Goal: Transaction & Acquisition: Purchase product/service

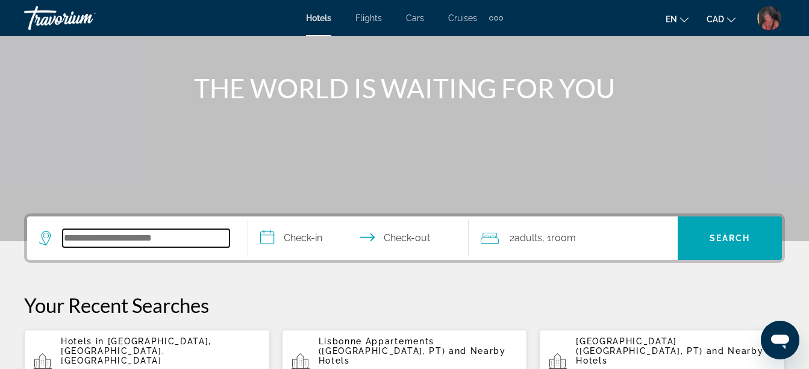
click at [74, 241] on input "Search widget" at bounding box center [146, 238] width 167 height 18
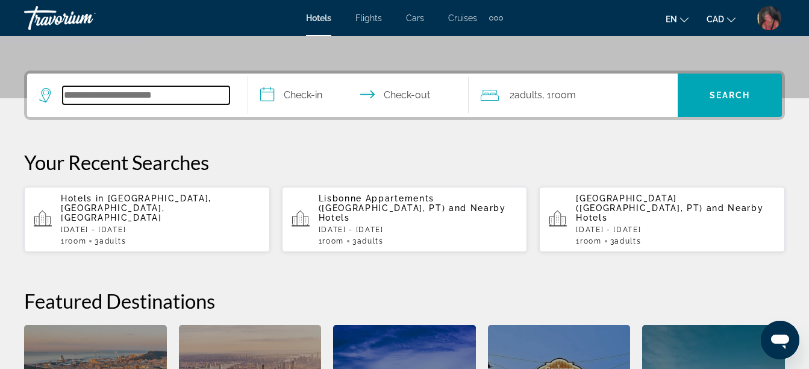
scroll to position [295, 0]
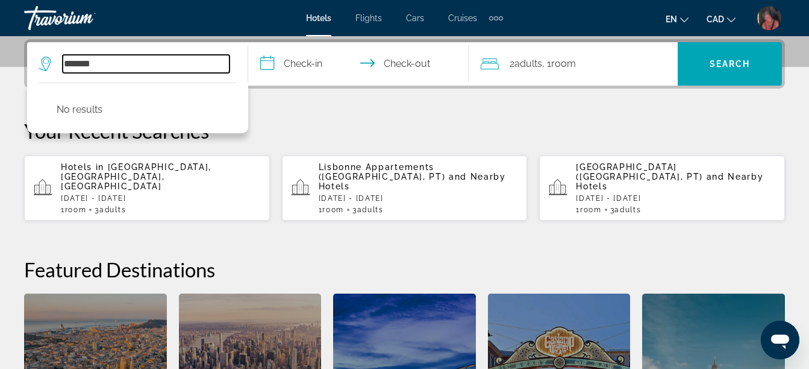
click at [76, 65] on input "*******" at bounding box center [146, 64] width 167 height 18
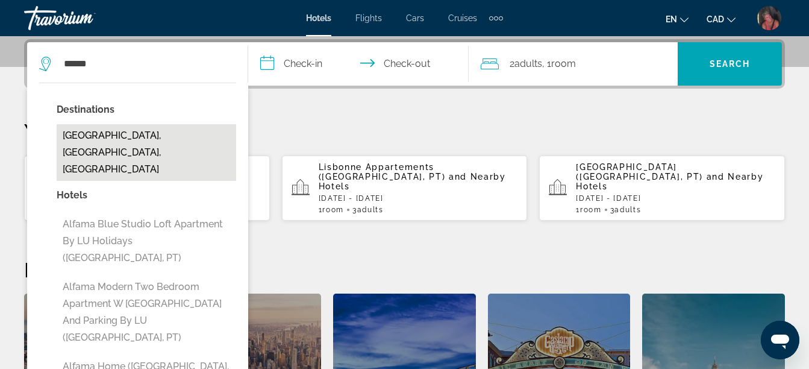
click at [92, 131] on button "[GEOGRAPHIC_DATA], [GEOGRAPHIC_DATA], [GEOGRAPHIC_DATA]" at bounding box center [147, 152] width 180 height 57
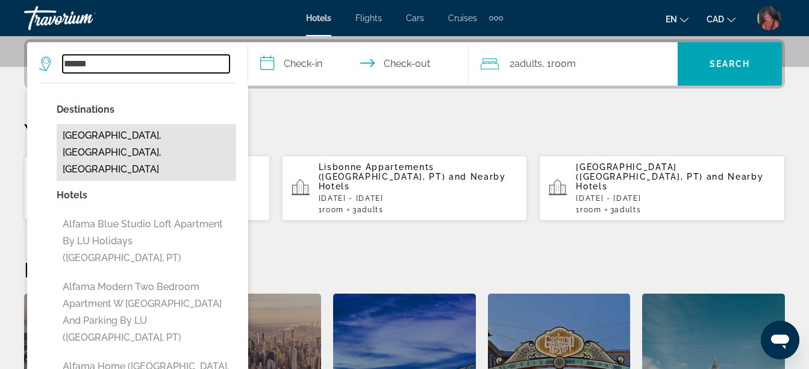
type input "**********"
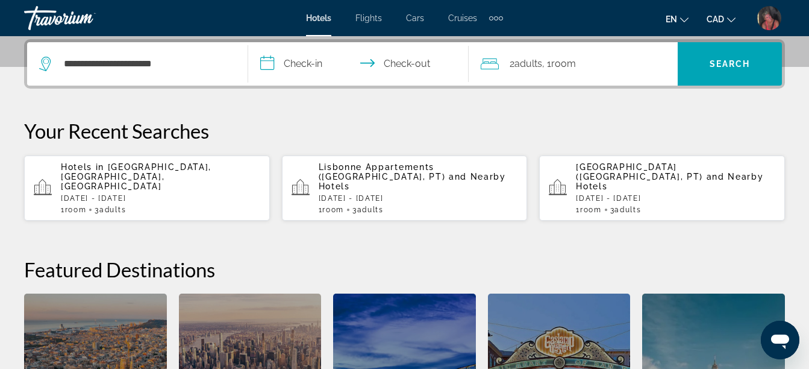
click at [315, 65] on input "**********" at bounding box center [361, 65] width 226 height 47
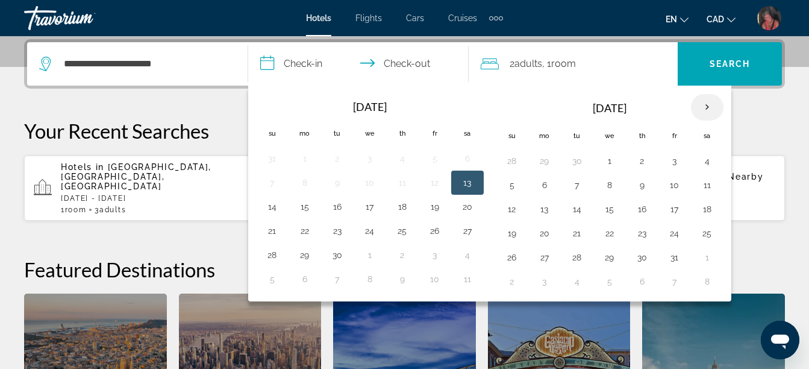
click at [709, 111] on th "Next month" at bounding box center [707, 107] width 33 height 27
click at [611, 257] on button "26" at bounding box center [609, 257] width 19 height 17
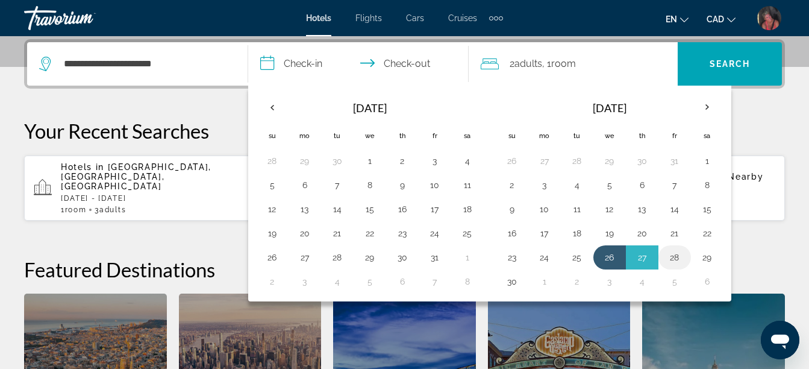
click at [673, 258] on button "28" at bounding box center [674, 257] width 19 height 17
type input "**********"
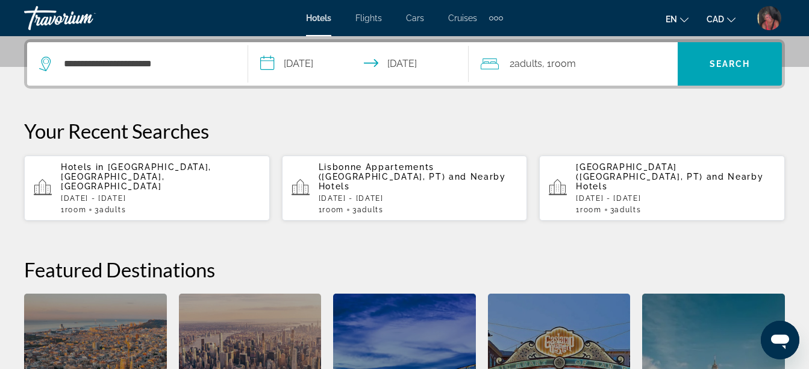
click at [563, 57] on span ", 1 Room rooms" at bounding box center [559, 63] width 34 height 17
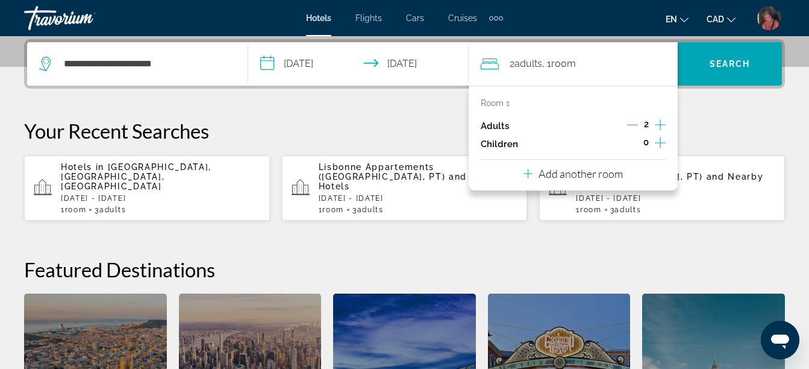
click at [663, 126] on icon "Increment adults" at bounding box center [660, 125] width 11 height 14
click at [719, 60] on span "Search" at bounding box center [730, 64] width 41 height 10
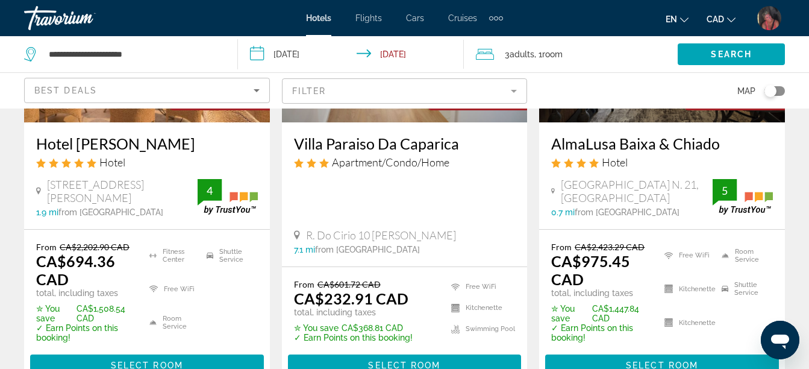
scroll to position [241, 0]
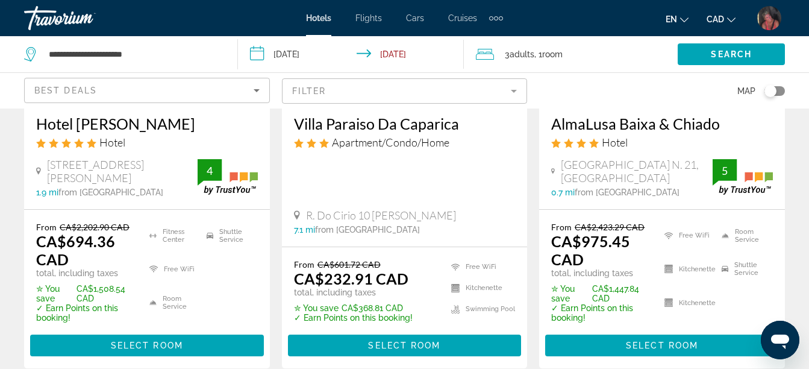
drag, startPoint x: 782, startPoint y: 92, endPoint x: 782, endPoint y: 84, distance: 7.3
click at [782, 91] on div "Toggle map" at bounding box center [775, 91] width 20 height 10
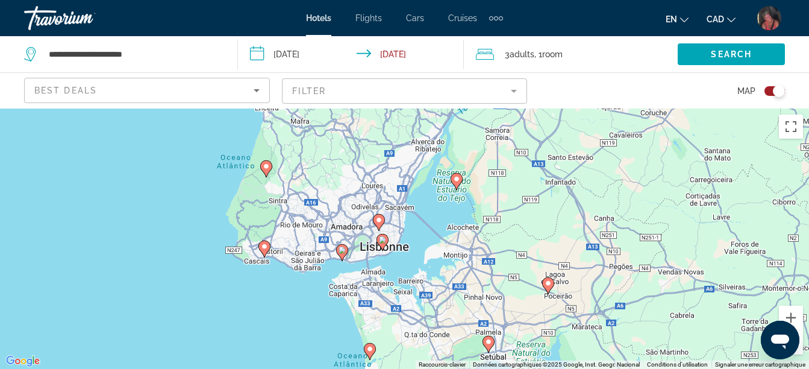
drag, startPoint x: 398, startPoint y: 145, endPoint x: 403, endPoint y: 253, distance: 107.4
click at [403, 253] on div "Pour activer le glissement du marqueur avec le clavier, appuyez sur Alt+Entrée.…" at bounding box center [404, 238] width 809 height 260
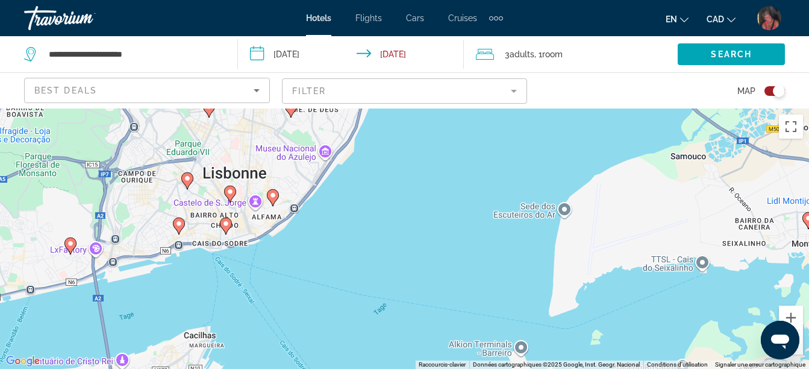
drag, startPoint x: 320, startPoint y: 288, endPoint x: 304, endPoint y: 236, distance: 54.7
click at [304, 236] on div "Pour activer le glissement du marqueur avec le clavier, appuyez sur Alt+Entrée.…" at bounding box center [404, 238] width 809 height 260
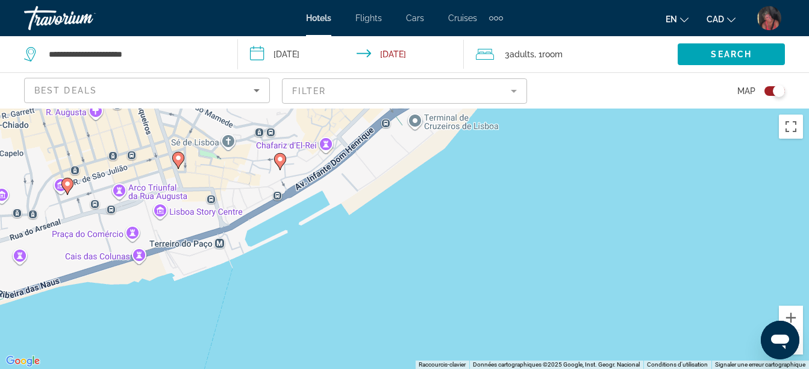
drag, startPoint x: 151, startPoint y: 253, endPoint x: 428, endPoint y: 238, distance: 277.0
click at [428, 238] on div "Pour activer le glissement du marqueur avec le clavier, appuyez sur Alt+Entrée.…" at bounding box center [404, 238] width 809 height 260
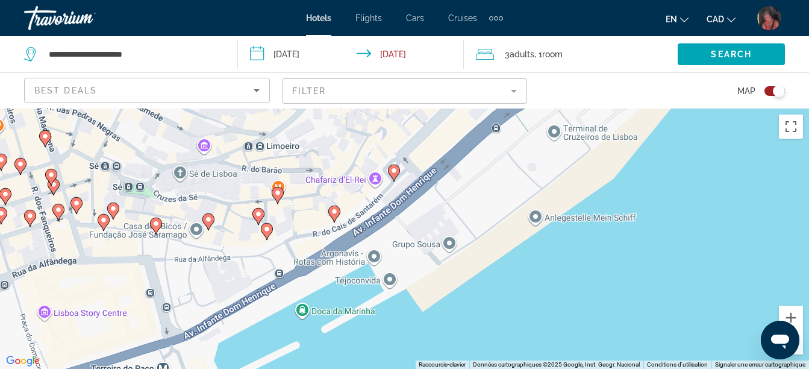
drag, startPoint x: 269, startPoint y: 212, endPoint x: 333, endPoint y: 356, distance: 157.6
click at [333, 356] on div "Pour activer le glissement du marqueur avec le clavier, appuyez sur Alt+Entrée.…" at bounding box center [404, 238] width 809 height 260
click at [333, 213] on image "Main content" at bounding box center [334, 211] width 7 height 7
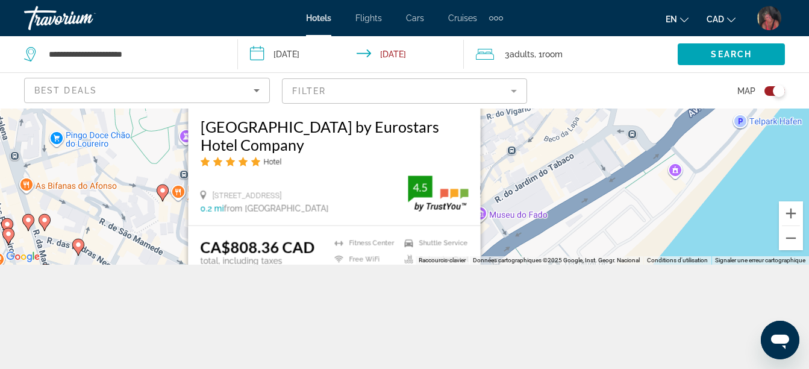
scroll to position [108, 0]
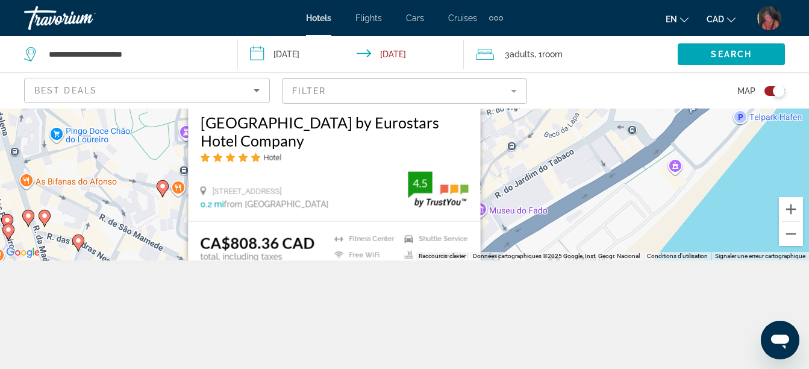
click at [351, 316] on div "**********" at bounding box center [404, 184] width 809 height 369
click at [679, 289] on div "**********" at bounding box center [404, 184] width 809 height 369
click at [549, 179] on div "Pour activer le glissement du marqueur avec le clavier, appuyez sur Alt+Entrée.…" at bounding box center [404, 130] width 809 height 260
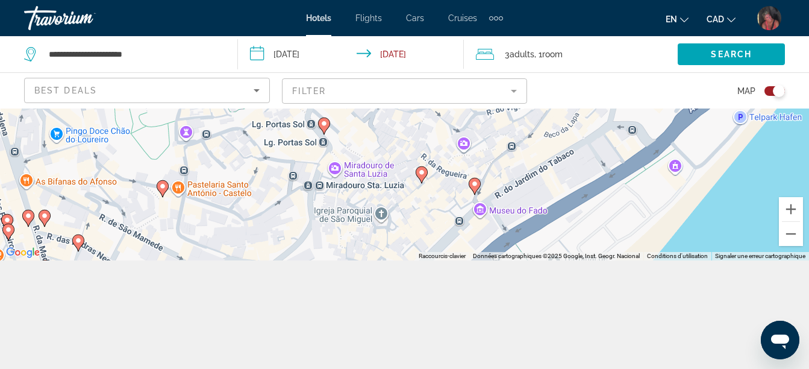
click at [421, 172] on image "Main content" at bounding box center [421, 172] width 7 height 7
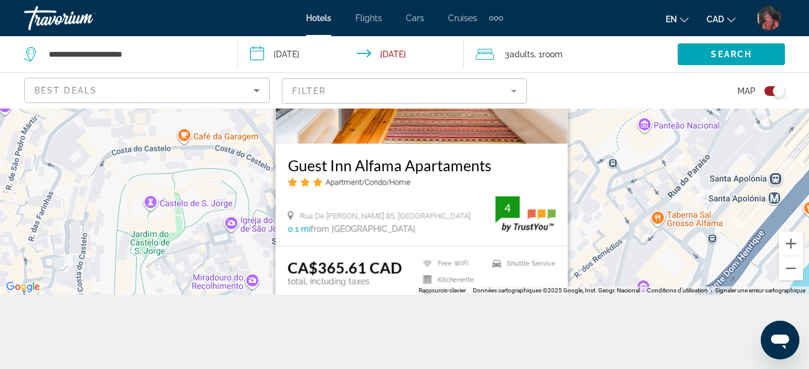
scroll to position [0, 0]
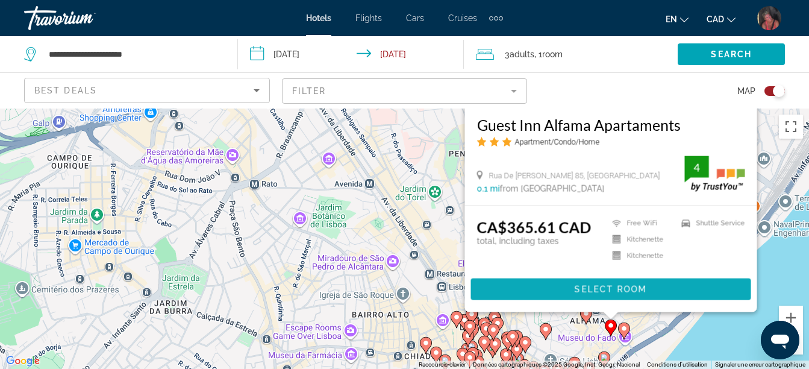
click at [586, 283] on span "Main content" at bounding box center [611, 289] width 280 height 29
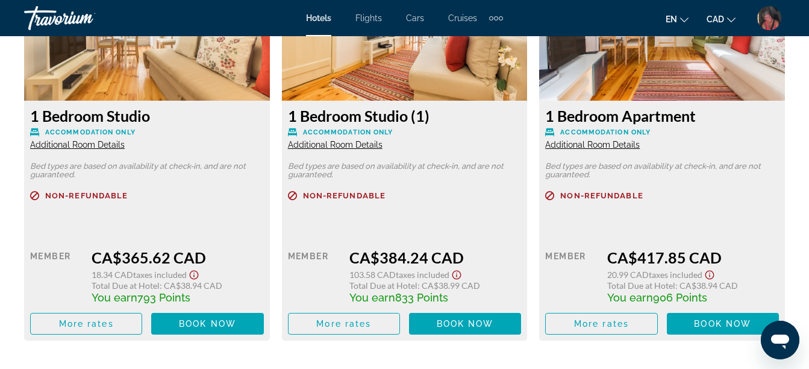
scroll to position [1989, 0]
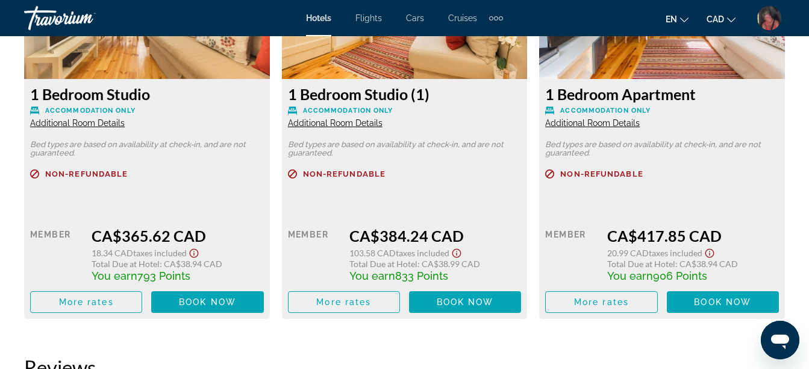
click at [104, 124] on span "Additional Room Details" at bounding box center [77, 123] width 95 height 10
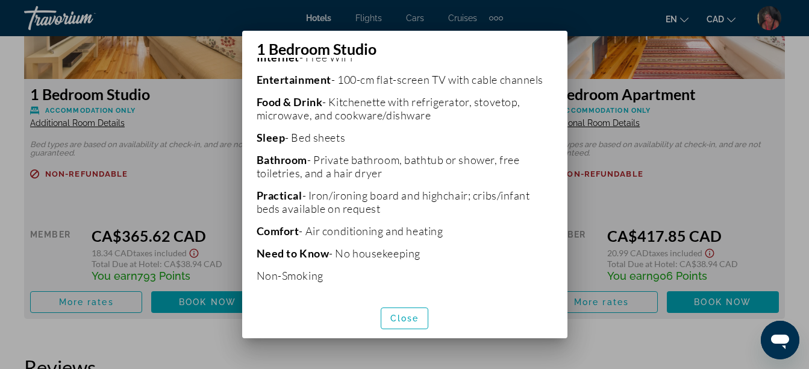
scroll to position [314, 0]
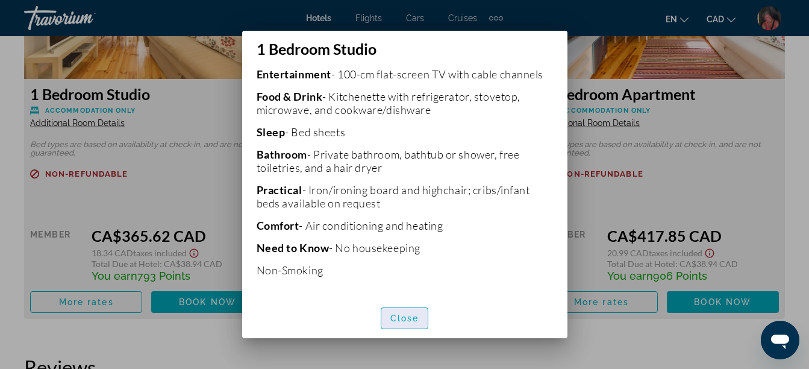
click at [409, 319] on span "Close" at bounding box center [405, 318] width 29 height 10
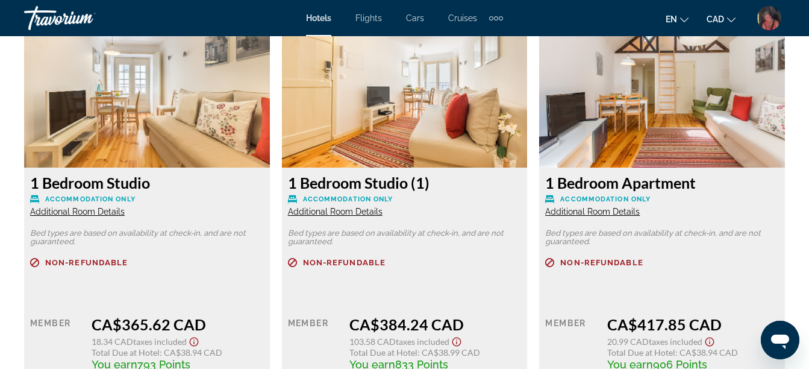
scroll to position [1868, 0]
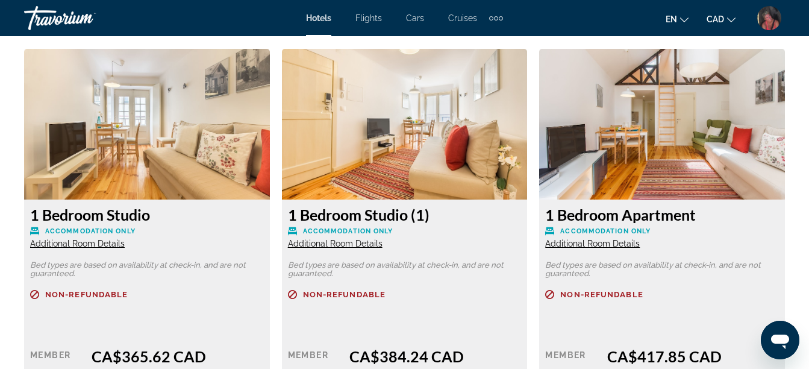
click at [99, 242] on span "Additional Room Details" at bounding box center [77, 244] width 95 height 10
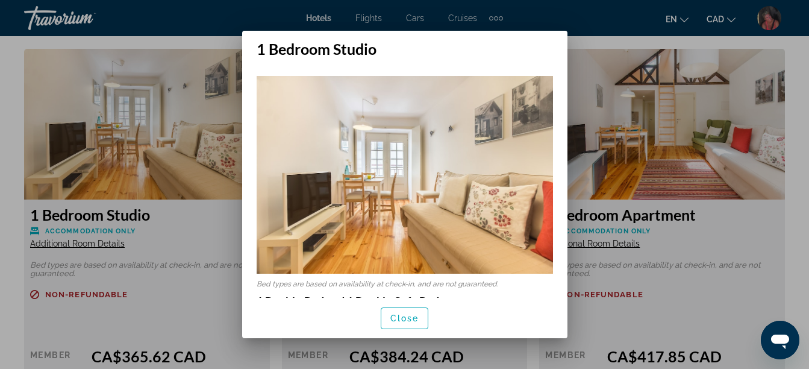
scroll to position [0, 0]
click at [391, 318] on span "Close" at bounding box center [405, 318] width 29 height 10
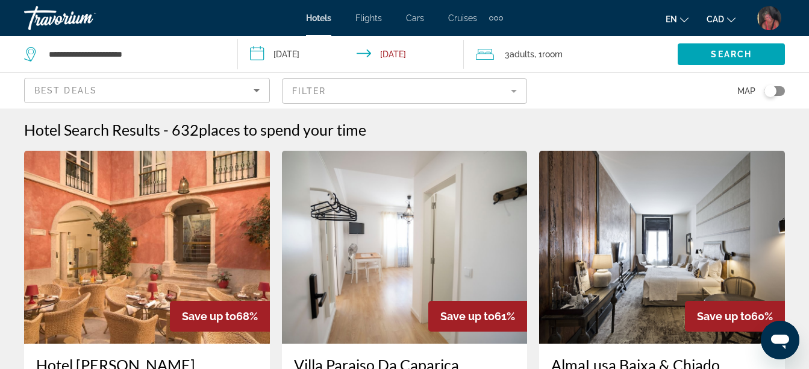
click at [780, 91] on div "Toggle map" at bounding box center [775, 91] width 20 height 10
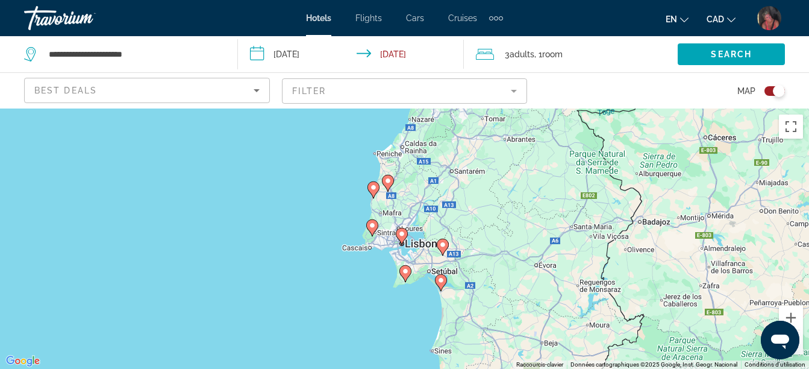
click at [400, 242] on gmp-advanced-marker "Main content" at bounding box center [402, 236] width 12 height 18
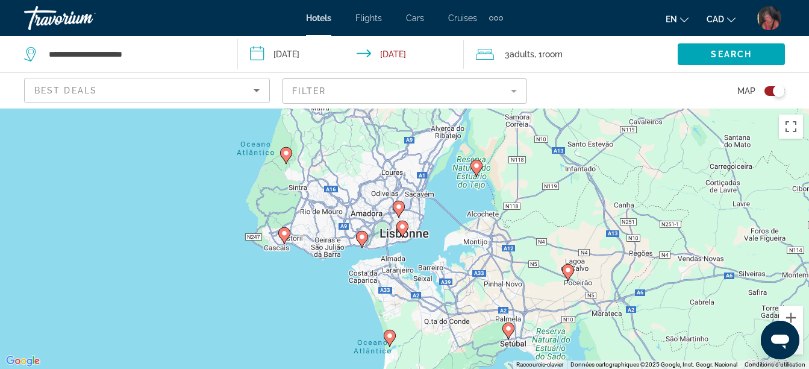
click at [400, 242] on div "Pour naviguer, utilisez les touches fléchées. Pour activer le glissement du mar…" at bounding box center [404, 238] width 809 height 260
click at [410, 237] on div "Pour naviguer, utilisez les touches fléchées. Pour activer le glissement du mar…" at bounding box center [404, 238] width 809 height 260
click at [434, 212] on div "Pour naviguer, utilisez les touches fléchées. Pour activer le glissement du mar…" at bounding box center [404, 238] width 809 height 260
click at [422, 219] on div "Pour naviguer, utilisez les touches fléchées. Pour activer le glissement du mar…" at bounding box center [404, 238] width 809 height 260
click at [420, 222] on div "Pour naviguer, utilisez les touches fléchées. Pour activer le glissement du mar…" at bounding box center [404, 238] width 809 height 260
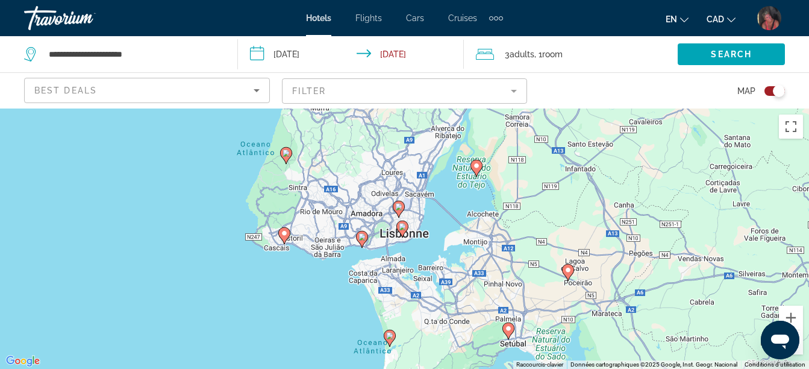
click at [389, 239] on div "Pour naviguer, utilisez les touches fléchées. Pour activer le glissement du mar…" at bounding box center [404, 238] width 809 height 260
click at [348, 172] on div "Pour naviguer, utilisez les touches fléchées. Pour activer le glissement du mar…" at bounding box center [404, 238] width 809 height 260
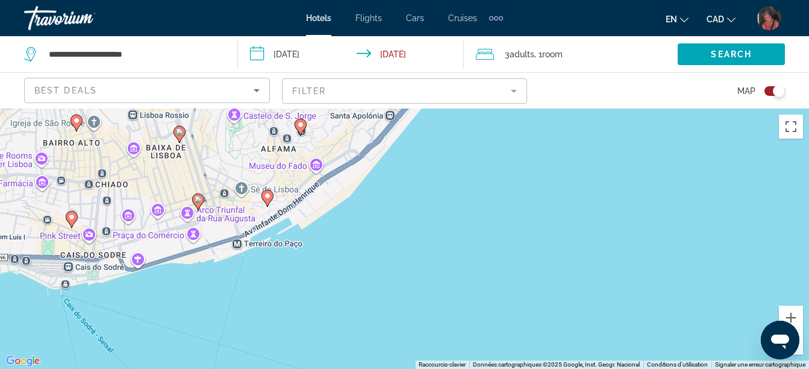
drag, startPoint x: 232, startPoint y: 236, endPoint x: 365, endPoint y: 246, distance: 133.0
click at [364, 247] on div "Pour naviguer, utilisez les touches fléchées. Pour activer le glissement du mar…" at bounding box center [404, 238] width 809 height 260
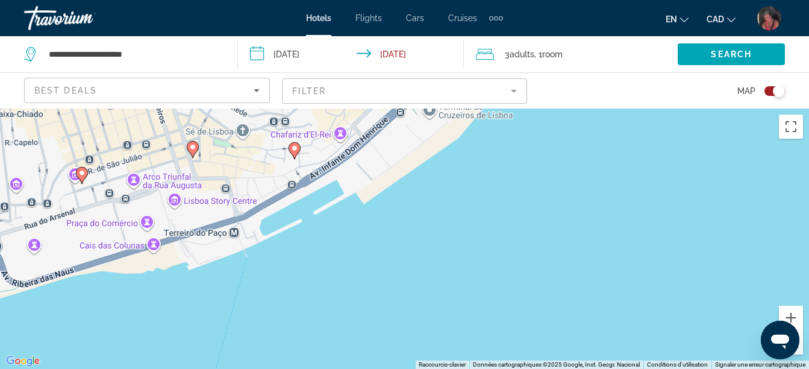
drag, startPoint x: 312, startPoint y: 266, endPoint x: 322, endPoint y: 300, distance: 35.3
click at [322, 300] on div "Pour naviguer, utilisez les touches fléchées. Pour activer le glissement du mar…" at bounding box center [404, 238] width 809 height 260
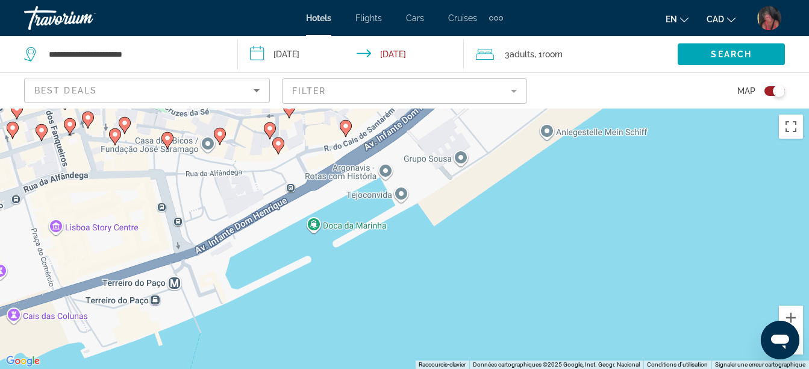
drag, startPoint x: 315, startPoint y: 233, endPoint x: 336, endPoint y: 341, distance: 109.9
click at [336, 341] on div "Pour naviguer, utilisez les touches fléchées. Pour activer le glissement du mar…" at bounding box center [404, 238] width 809 height 260
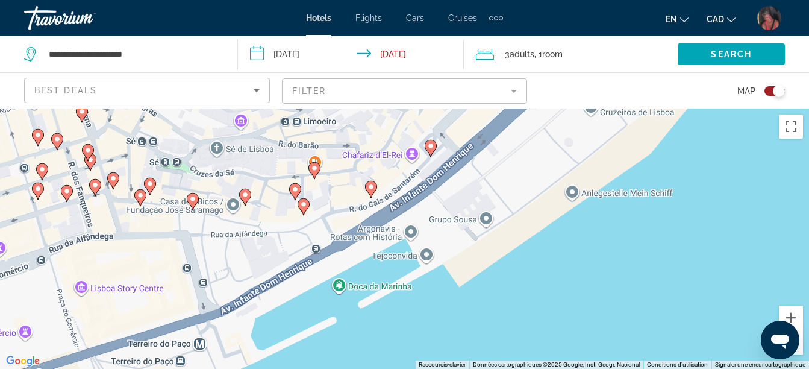
drag, startPoint x: 397, startPoint y: 278, endPoint x: 441, endPoint y: 350, distance: 85.0
click at [441, 350] on div "Pour naviguer, utilisez les touches fléchées. Pour activer le glissement du mar…" at bounding box center [404, 238] width 809 height 260
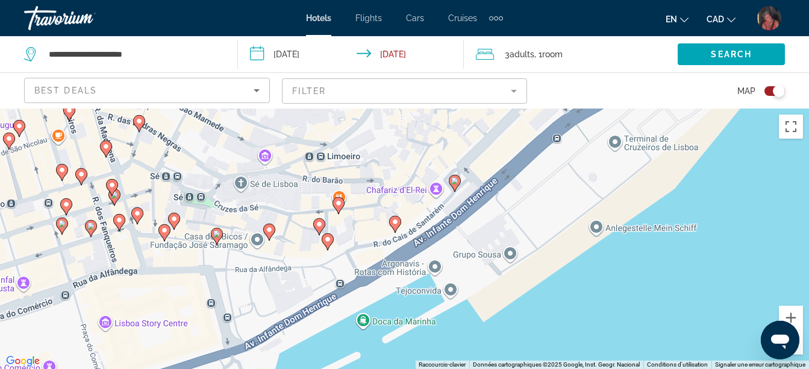
click at [328, 239] on image "Main content" at bounding box center [327, 239] width 7 height 7
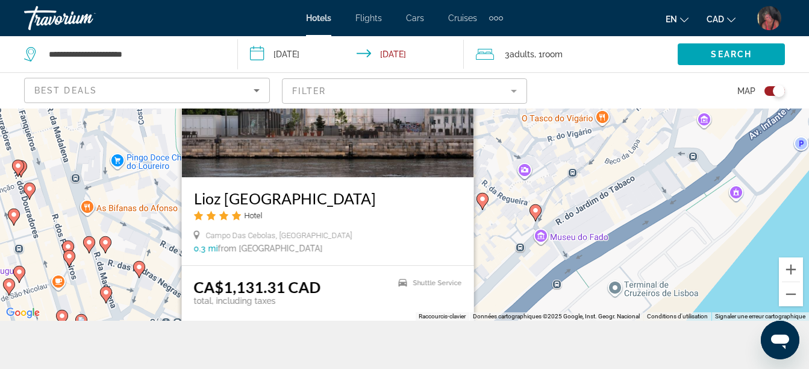
scroll to position [108, 0]
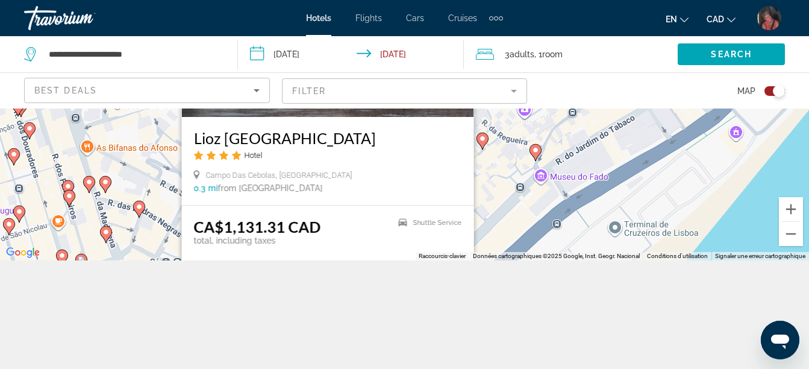
click at [749, 234] on div "Pour activer le glissement du marqueur avec le clavier, appuyez sur Alt+Entrée.…" at bounding box center [404, 130] width 809 height 260
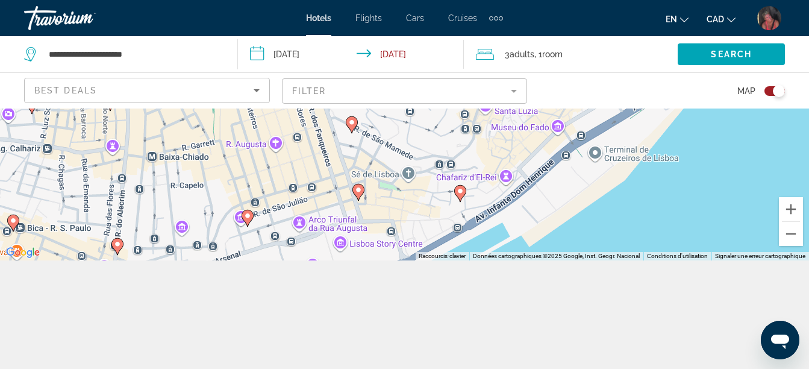
drag, startPoint x: 606, startPoint y: 232, endPoint x: 650, endPoint y: 214, distance: 47.6
click at [724, 171] on div "Pour activer le glissement du marqueur avec le clavier, appuyez sur Alt+Entrée.…" at bounding box center [404, 130] width 809 height 260
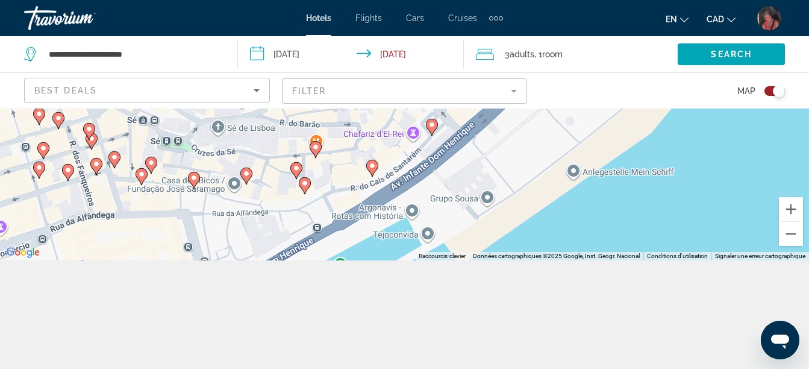
click at [246, 170] on icon "Main content" at bounding box center [245, 176] width 11 height 16
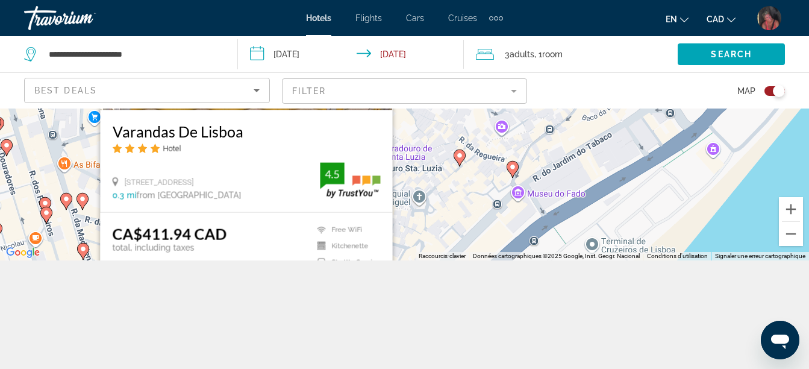
click at [511, 166] on image "Main content" at bounding box center [512, 166] width 7 height 7
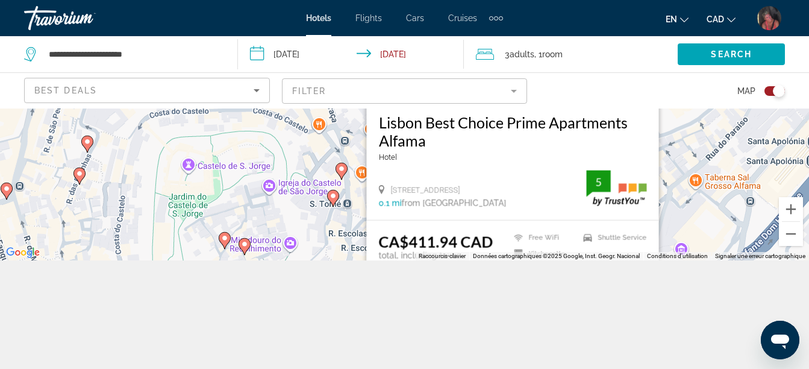
click at [714, 322] on div "**********" at bounding box center [404, 184] width 809 height 369
click at [559, 315] on div "**********" at bounding box center [404, 184] width 809 height 369
click at [221, 234] on icon "Main content" at bounding box center [225, 240] width 12 height 17
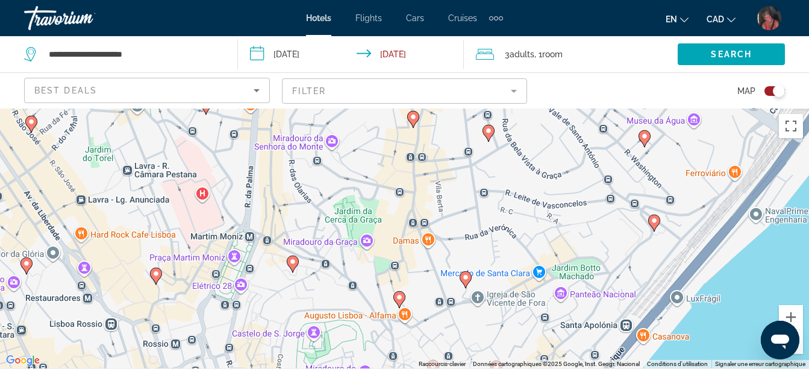
scroll to position [0, 0]
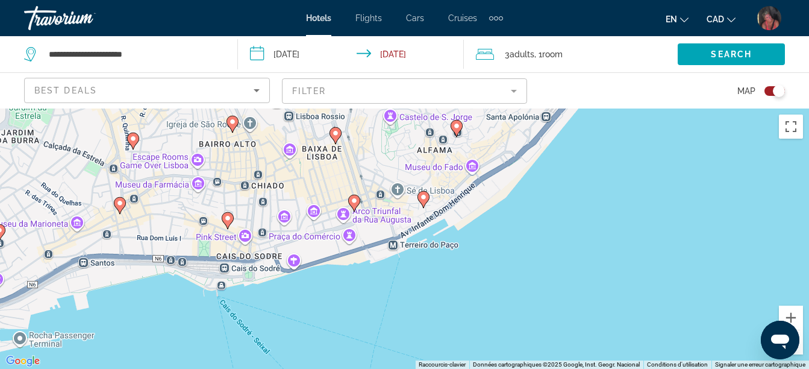
drag, startPoint x: 600, startPoint y: 284, endPoint x: 532, endPoint y: 134, distance: 164.8
click at [532, 134] on div "Pour activer le glissement du marqueur avec le clavier, appuyez sur Alt+Entrée.…" at bounding box center [404, 238] width 809 height 260
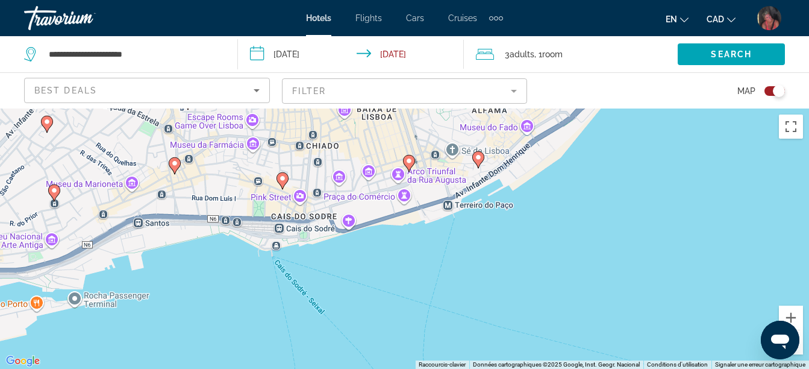
drag, startPoint x: 415, startPoint y: 285, endPoint x: 245, endPoint y: 240, distance: 175.7
click at [473, 242] on div "Pour activer le glissement du marqueur avec le clavier, appuyez sur Alt+Entrée.…" at bounding box center [404, 238] width 809 height 260
click at [283, 178] on image "Main content" at bounding box center [283, 177] width 7 height 7
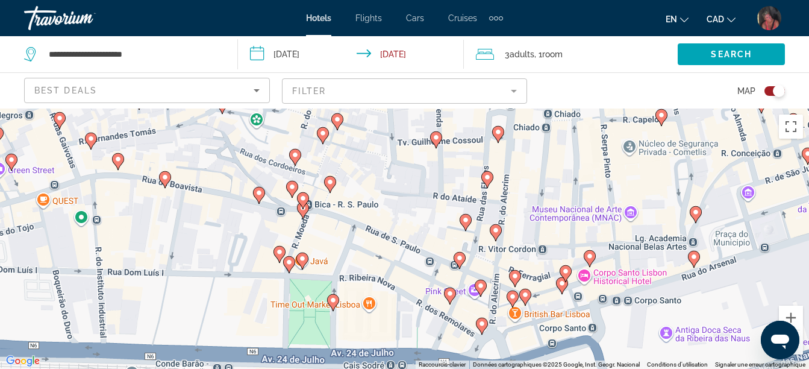
click at [302, 196] on image "Main content" at bounding box center [303, 198] width 7 height 7
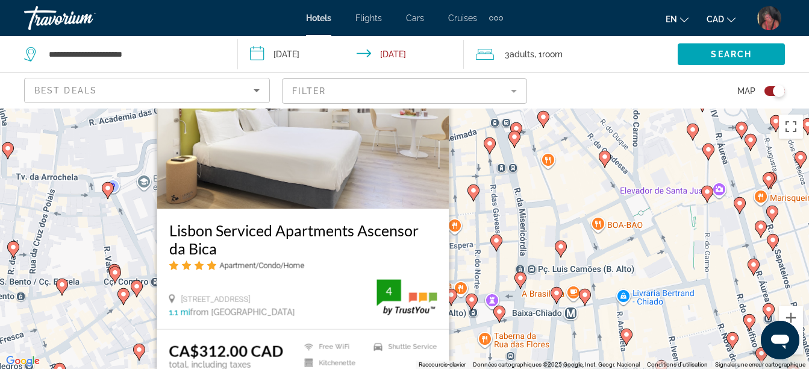
click at [587, 295] on image "Main content" at bounding box center [585, 294] width 7 height 7
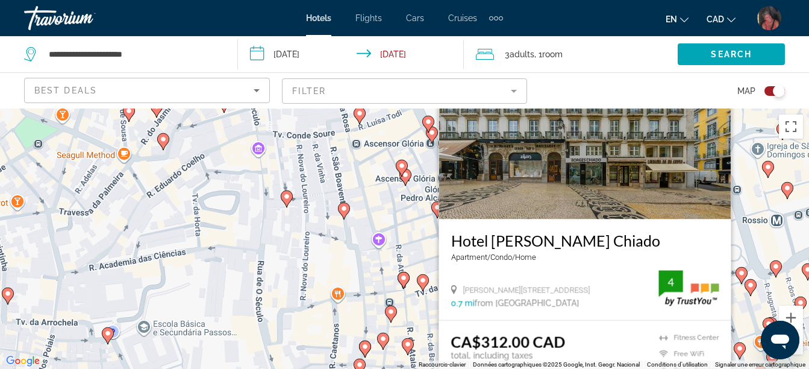
scroll to position [108, 0]
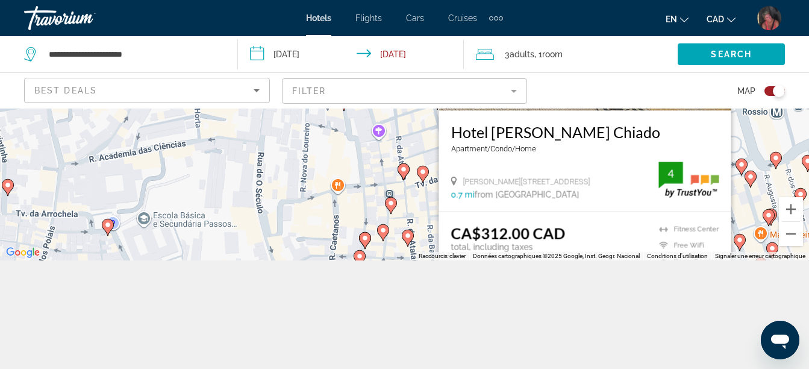
click at [726, 340] on div "**********" at bounding box center [404, 184] width 809 height 369
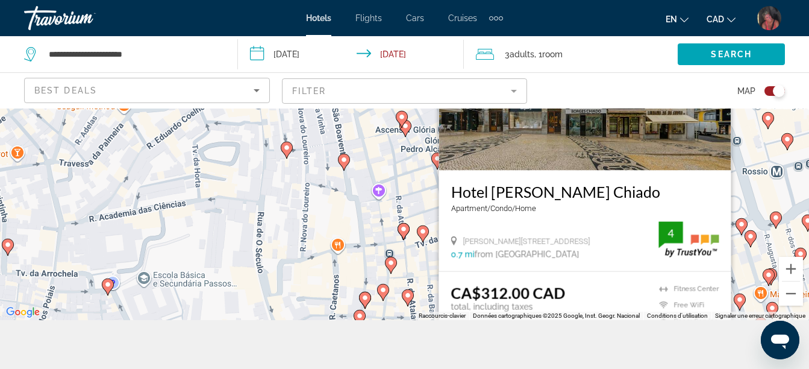
scroll to position [0, 0]
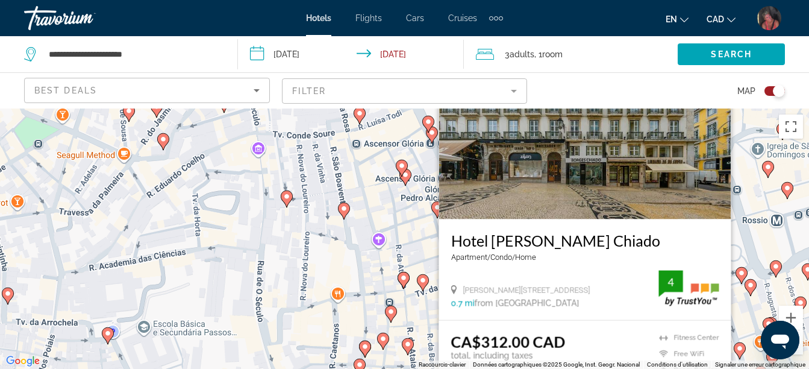
click at [659, 49] on div "3 Adult Adults , 1 Room rooms" at bounding box center [577, 54] width 202 height 17
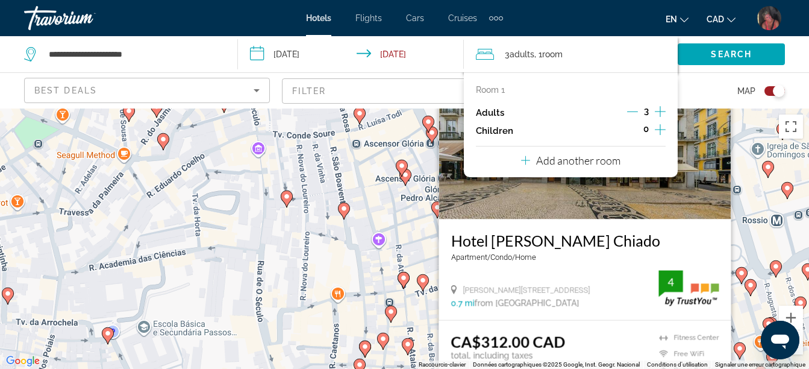
click at [770, 195] on div "Pour activer le glissement du marqueur avec le clavier, appuyez sur Alt+Entrée.…" at bounding box center [404, 238] width 809 height 260
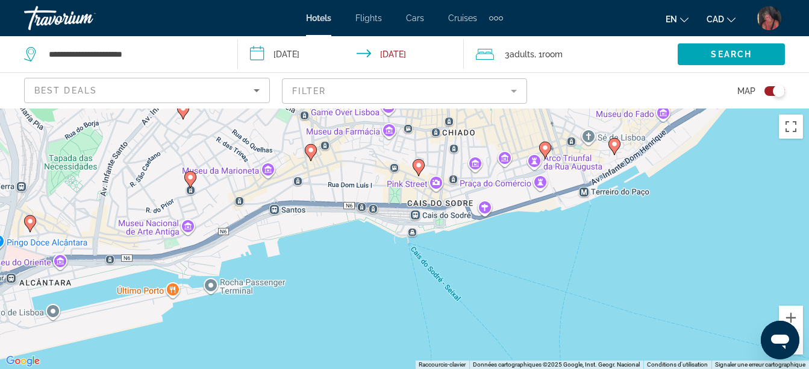
drag, startPoint x: 714, startPoint y: 280, endPoint x: 472, endPoint y: 125, distance: 287.1
click at [472, 125] on div "Pour activer le glissement du marqueur avec le clavier, appuyez sur Alt+Entrée.…" at bounding box center [404, 238] width 809 height 260
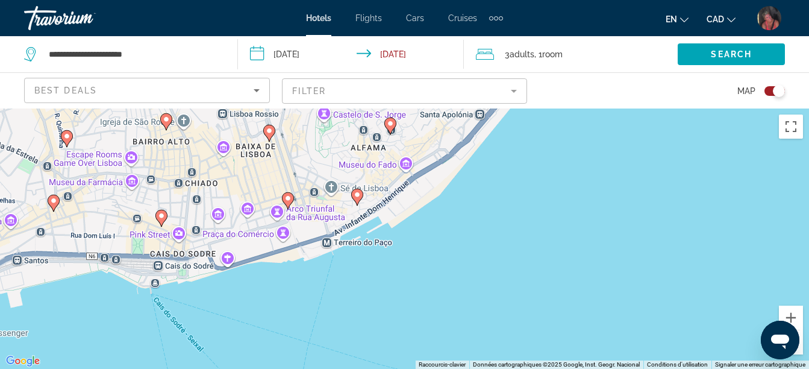
drag, startPoint x: 594, startPoint y: 251, endPoint x: 303, endPoint y: 308, distance: 297.2
click at [303, 308] on div "Pour activer le glissement du marqueur avec le clavier, appuyez sur Alt+Entrée.…" at bounding box center [404, 238] width 809 height 260
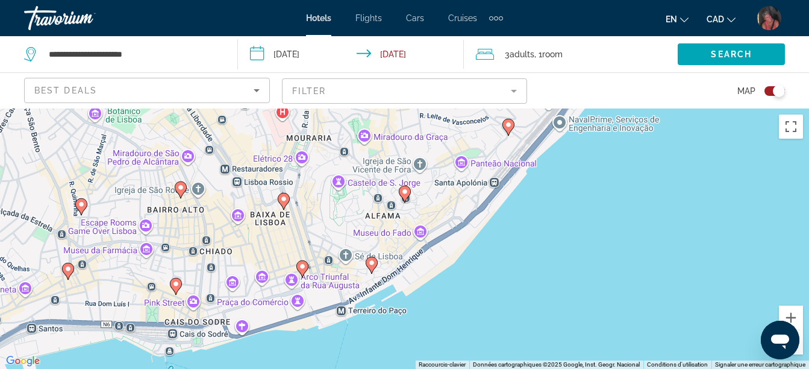
drag, startPoint x: 455, startPoint y: 191, endPoint x: 509, endPoint y: 253, distance: 82.4
click at [509, 253] on div "Pour activer le glissement du marqueur avec le clavier, appuyez sur Alt+Entrée.…" at bounding box center [404, 238] width 809 height 260
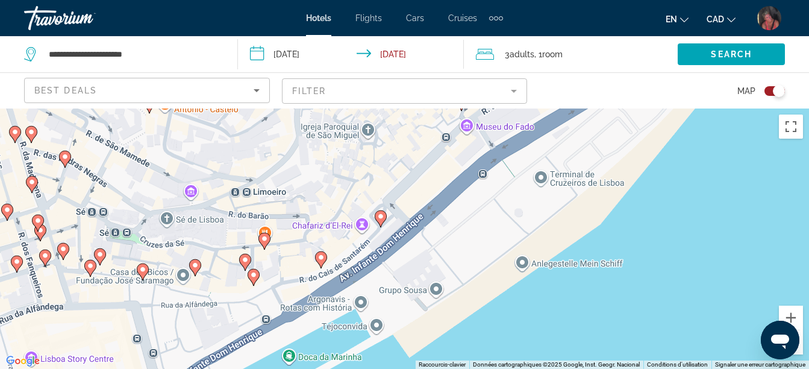
drag, startPoint x: 410, startPoint y: 300, endPoint x: 735, endPoint y: 229, distance: 332.4
click at [735, 229] on div "Pour activer le glissement du marqueur avec le clavier, appuyez sur Alt+Entrée.…" at bounding box center [404, 238] width 809 height 260
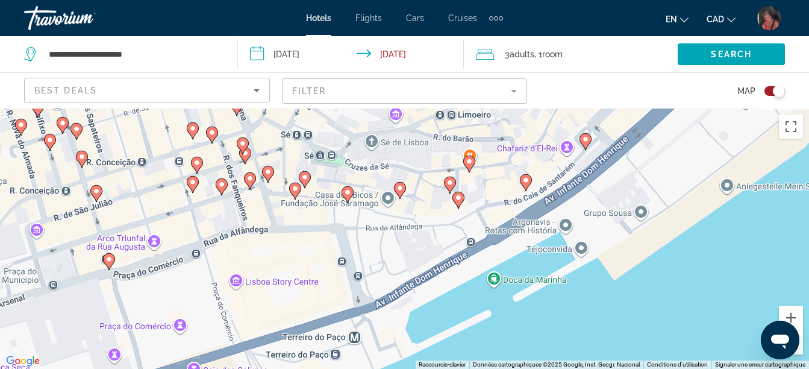
drag, startPoint x: 480, startPoint y: 309, endPoint x: 687, endPoint y: 233, distance: 220.2
click at [687, 233] on div "Pour activer le glissement du marqueur avec le clavier, appuyez sur Alt+Entrée.…" at bounding box center [404, 238] width 809 height 260
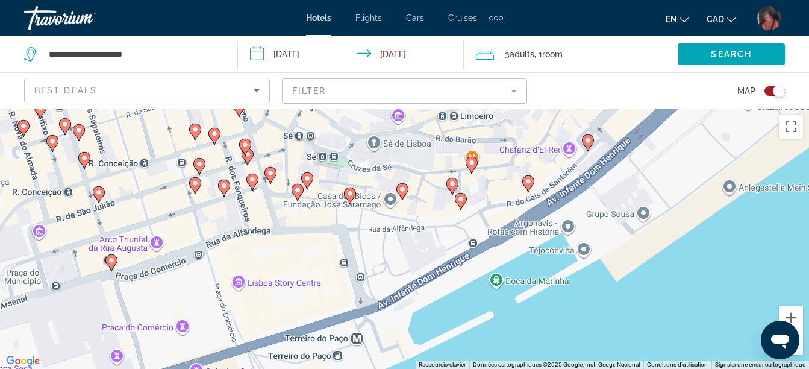
click at [588, 141] on image "Main content" at bounding box center [588, 140] width 7 height 7
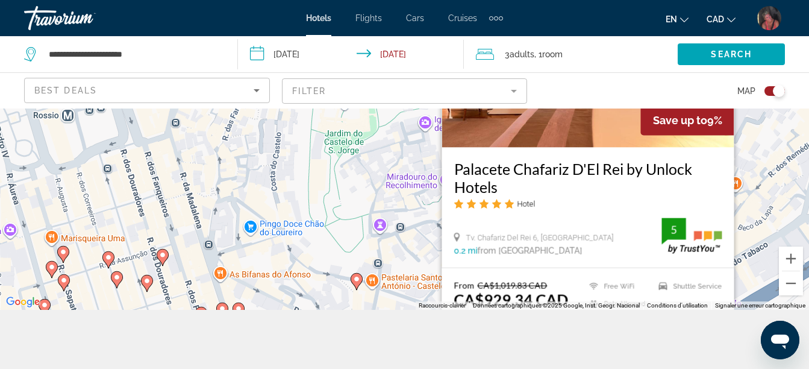
scroll to position [108, 0]
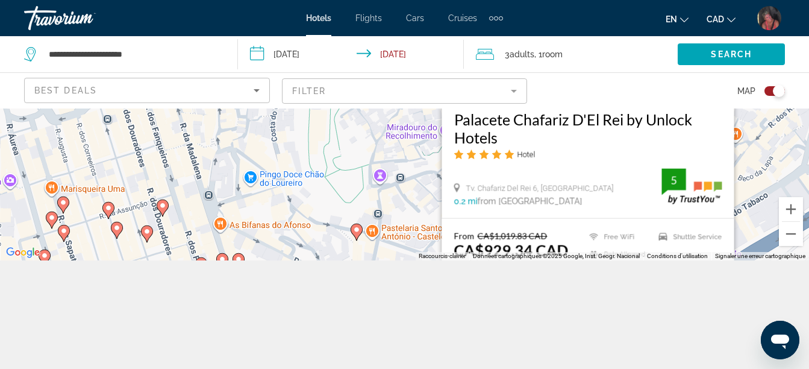
click at [646, 286] on div "**********" at bounding box center [404, 184] width 809 height 369
click at [641, 132] on h3 "Palacete Chafariz D'El Rei by Unlock Hotels" at bounding box center [588, 128] width 268 height 36
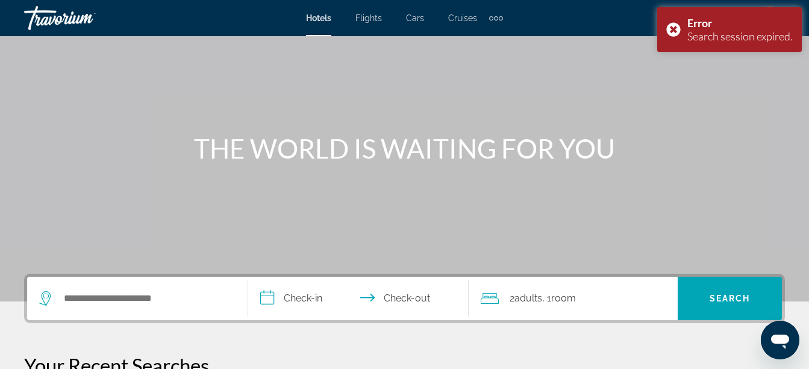
scroll to position [181, 0]
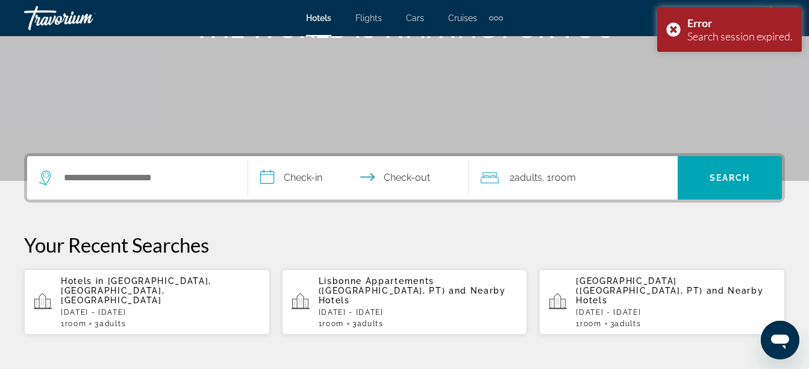
click at [116, 286] on span "[GEOGRAPHIC_DATA], [GEOGRAPHIC_DATA], [GEOGRAPHIC_DATA]" at bounding box center [136, 290] width 151 height 29
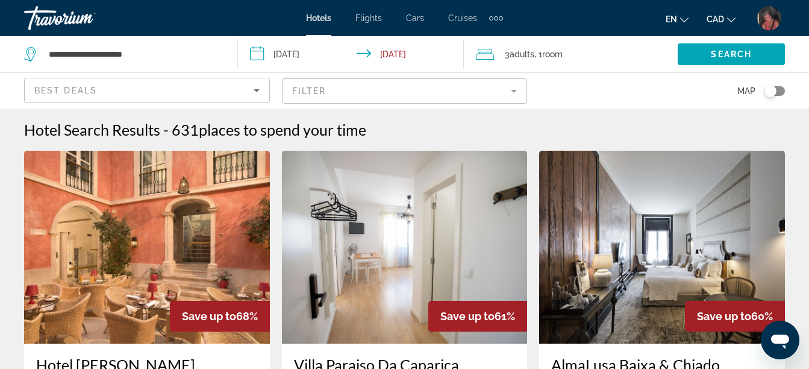
click at [779, 86] on div "Toggle map" at bounding box center [775, 91] width 20 height 10
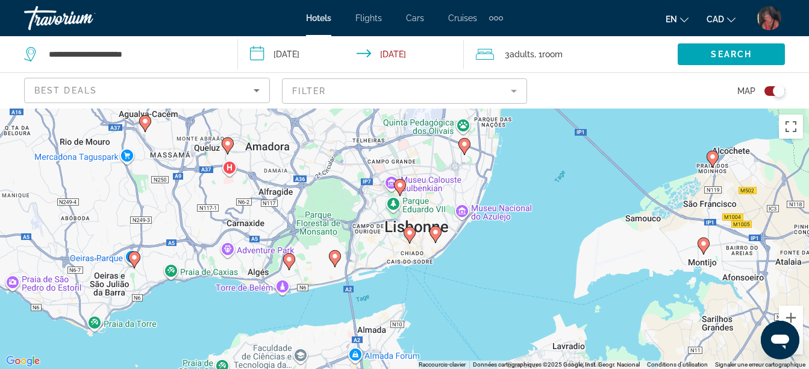
drag, startPoint x: 207, startPoint y: 236, endPoint x: 432, endPoint y: 300, distance: 233.7
click at [432, 300] on div "Pour activer le glissement du marqueur avec le clavier, appuyez sur Alt+Entrée.…" at bounding box center [404, 238] width 809 height 260
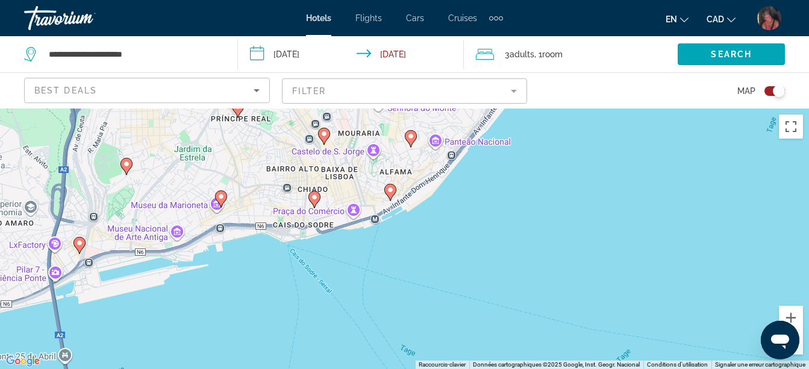
drag, startPoint x: 423, startPoint y: 268, endPoint x: 497, endPoint y: 219, distance: 88.3
click at [497, 219] on div "Pour activer le glissement du marqueur avec le clavier, appuyez sur Alt+Entrée.…" at bounding box center [404, 238] width 809 height 260
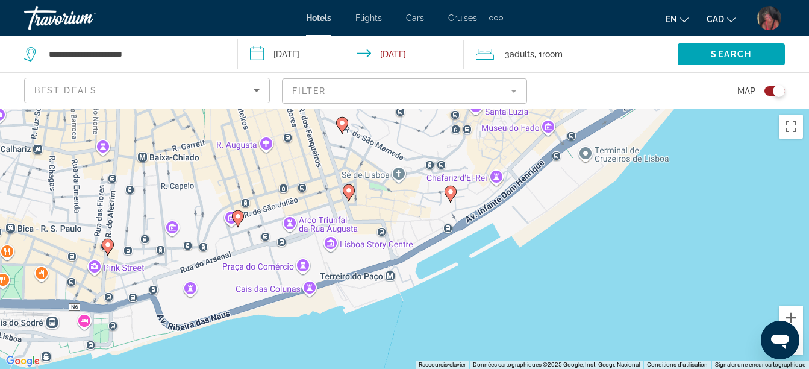
drag, startPoint x: 344, startPoint y: 214, endPoint x: 652, endPoint y: 305, distance: 321.2
click at [652, 305] on div "Pour activer le glissement du marqueur avec le clavier, appuyez sur Alt+Entrée.…" at bounding box center [404, 238] width 809 height 260
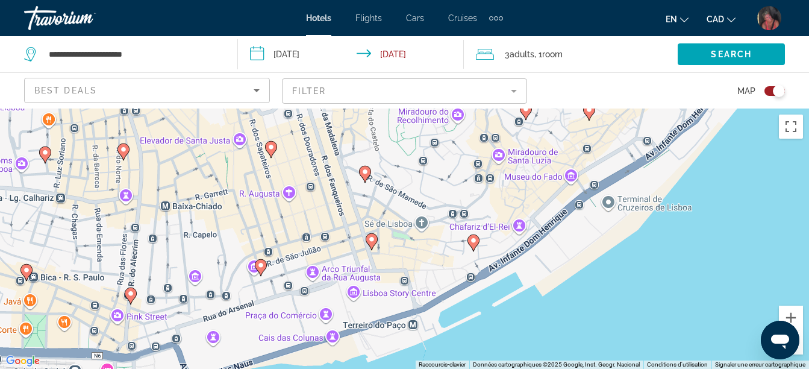
drag, startPoint x: 585, startPoint y: 244, endPoint x: 611, endPoint y: 304, distance: 65.9
click at [611, 304] on div "Pour activer le glissement du marqueur avec le clavier, appuyez sur Alt+Entrée.…" at bounding box center [404, 238] width 809 height 260
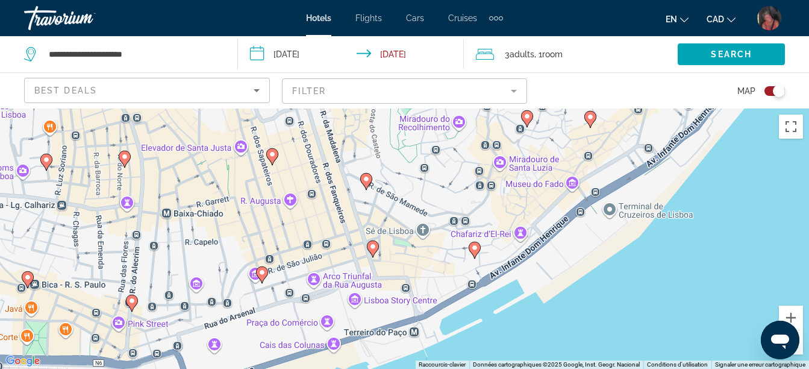
click at [478, 245] on image "Main content" at bounding box center [474, 247] width 7 height 7
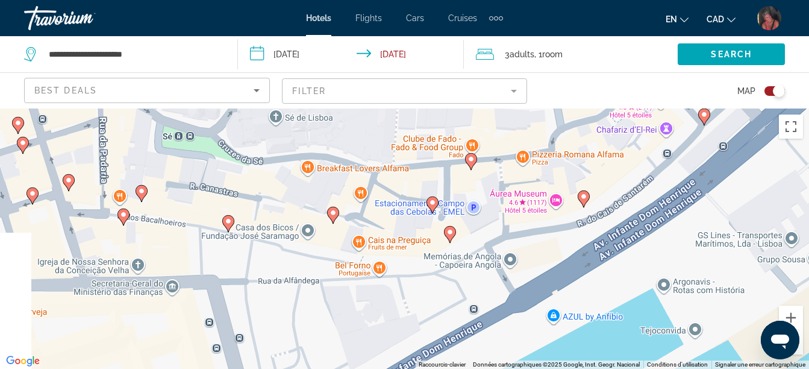
drag, startPoint x: 617, startPoint y: 285, endPoint x: 717, endPoint y: 261, distance: 102.9
click at [716, 261] on div "Pour activer le glissement du marqueur avec le clavier, appuyez sur Alt+Entrée.…" at bounding box center [404, 238] width 809 height 260
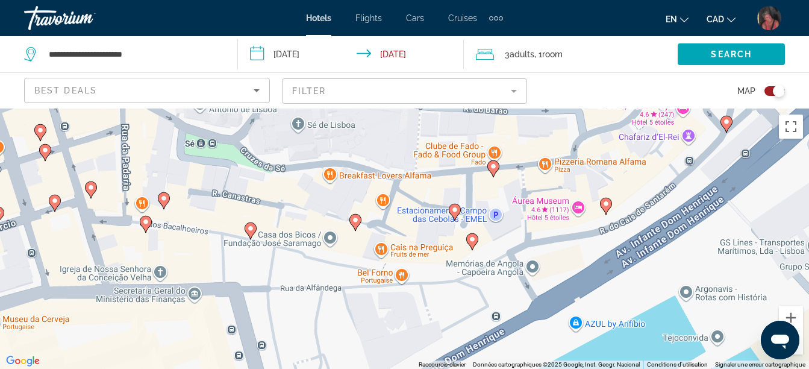
click at [471, 237] on image "Main content" at bounding box center [472, 239] width 7 height 7
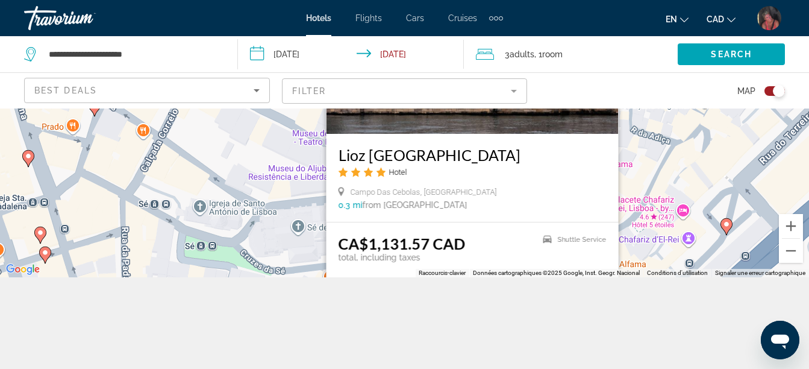
scroll to position [108, 0]
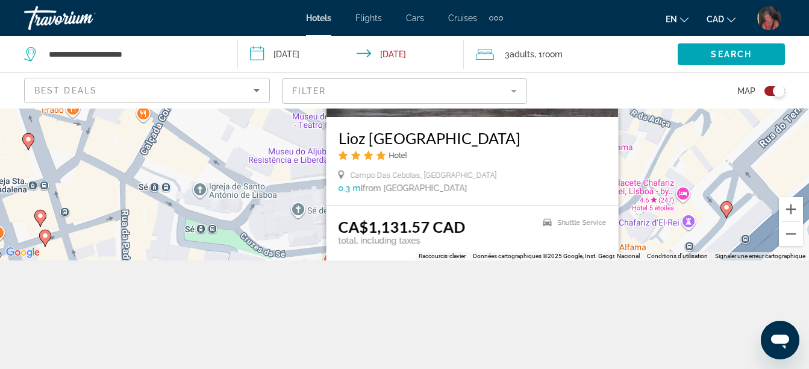
click at [740, 339] on div "**********" at bounding box center [404, 184] width 809 height 369
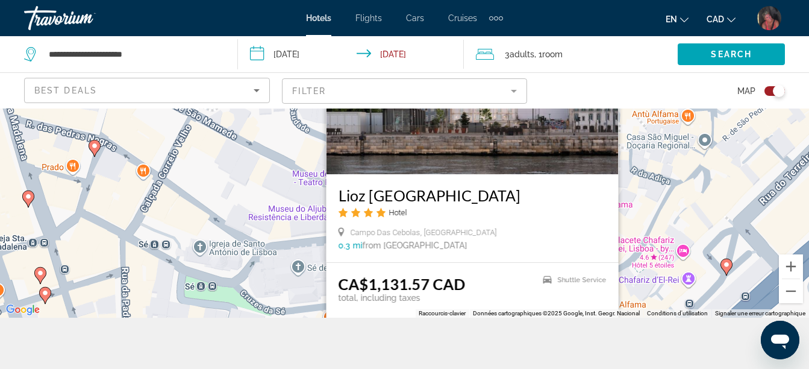
scroll to position [0, 0]
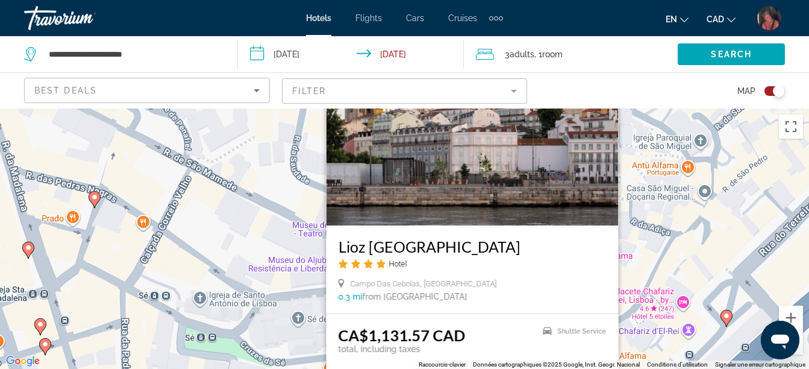
click at [752, 230] on div "Pour activer le glissement du marqueur avec le clavier, appuyez sur Alt+Entrée.…" at bounding box center [404, 238] width 809 height 260
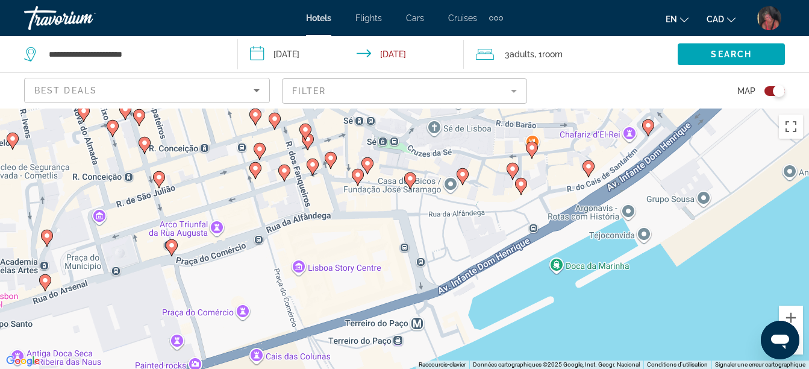
drag, startPoint x: 635, startPoint y: 271, endPoint x: 608, endPoint y: 142, distance: 131.2
click at [608, 142] on div "Pour activer le glissement du marqueur avec le clavier, appuyez sur Alt+Entrée.…" at bounding box center [404, 238] width 809 height 260
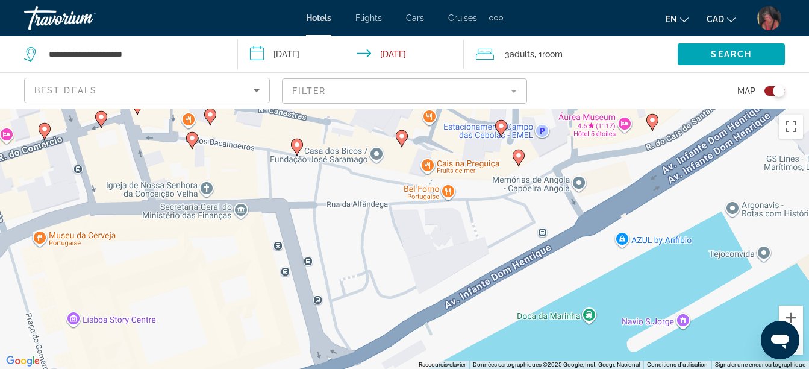
click at [500, 123] on image "Main content" at bounding box center [501, 125] width 7 height 7
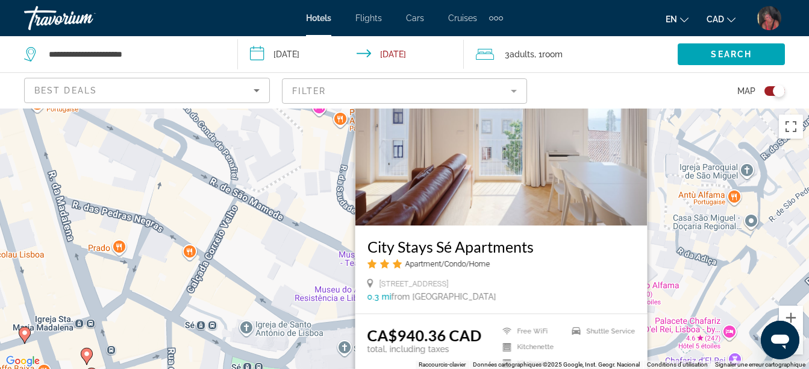
click at [772, 267] on div "Pour activer le glissement du marqueur avec le clavier, appuyez sur Alt+Entrée.…" at bounding box center [404, 238] width 809 height 260
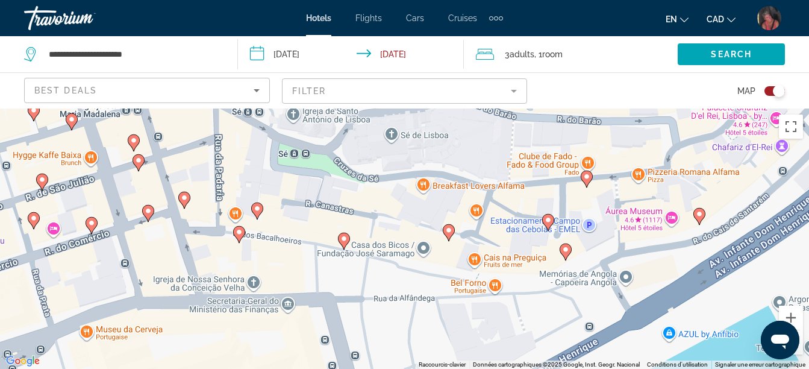
drag, startPoint x: 684, startPoint y: 304, endPoint x: 647, endPoint y: 70, distance: 236.6
click at [647, 108] on div "**********" at bounding box center [404, 292] width 809 height 369
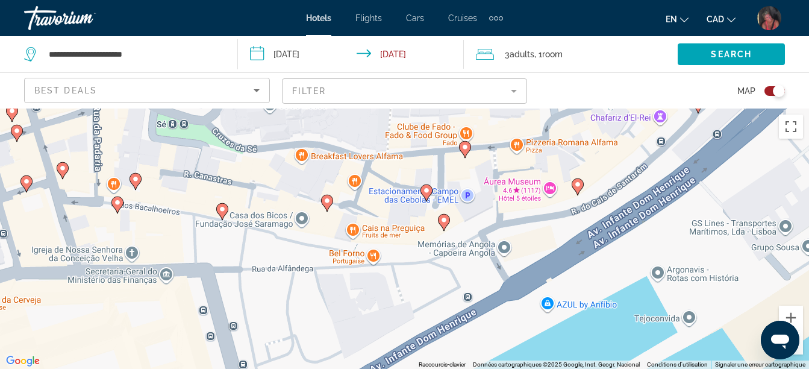
drag, startPoint x: 638, startPoint y: 269, endPoint x: 500, endPoint y: 299, distance: 141.2
click at [500, 299] on div "Pour activer le glissement du marqueur avec le clavier, appuyez sur Alt+Entrée.…" at bounding box center [404, 238] width 809 height 260
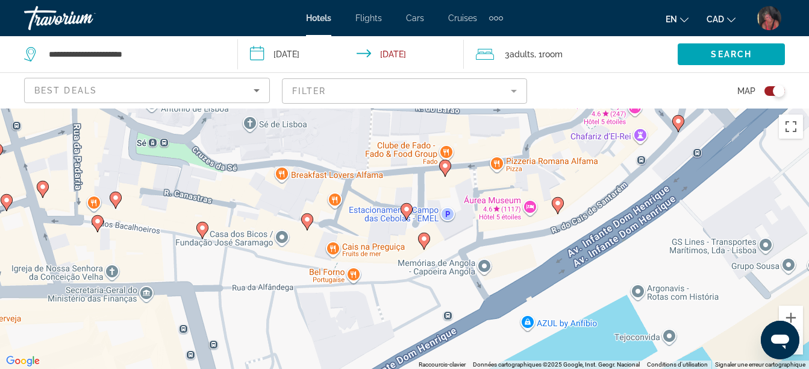
click at [557, 202] on image "Main content" at bounding box center [558, 203] width 7 height 7
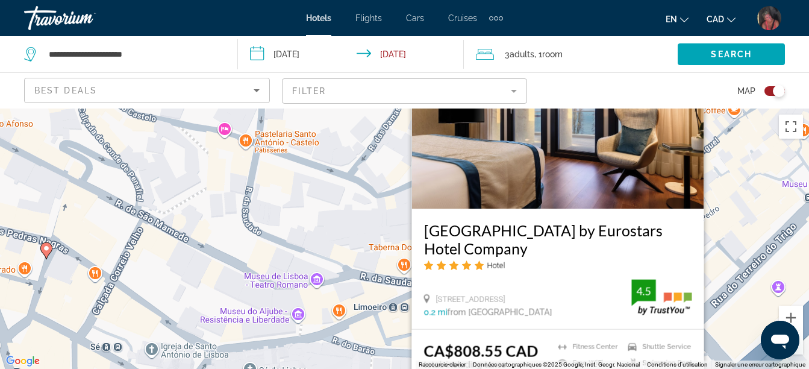
click at [753, 222] on div "Pour activer le glissement du marqueur avec le clavier, appuyez sur Alt+Entrée.…" at bounding box center [404, 238] width 809 height 260
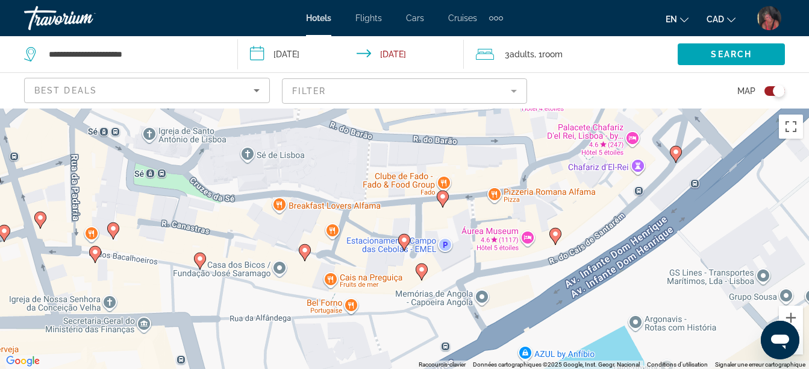
drag, startPoint x: 703, startPoint y: 327, endPoint x: 700, endPoint y: 96, distance: 230.3
click at [700, 108] on div "**********" at bounding box center [404, 292] width 809 height 369
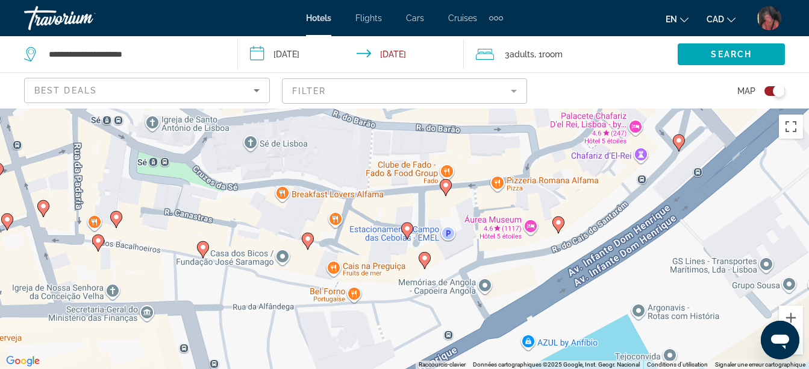
click at [680, 143] on image "Main content" at bounding box center [679, 140] width 7 height 7
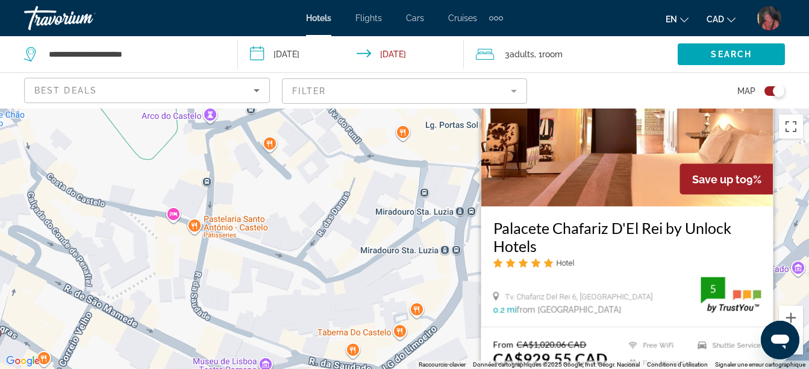
click at [795, 185] on div "Pour activer le glissement du marqueur avec le clavier, appuyez sur Alt+Entrée.…" at bounding box center [404, 238] width 809 height 260
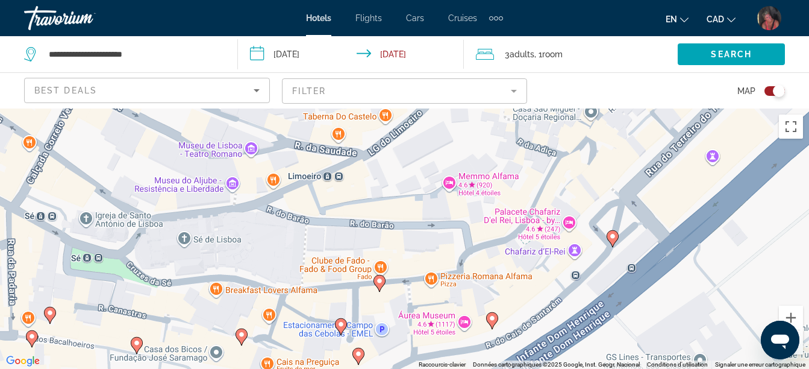
drag, startPoint x: 703, startPoint y: 241, endPoint x: 707, endPoint y: 74, distance: 167.0
click at [707, 108] on div "**********" at bounding box center [404, 292] width 809 height 369
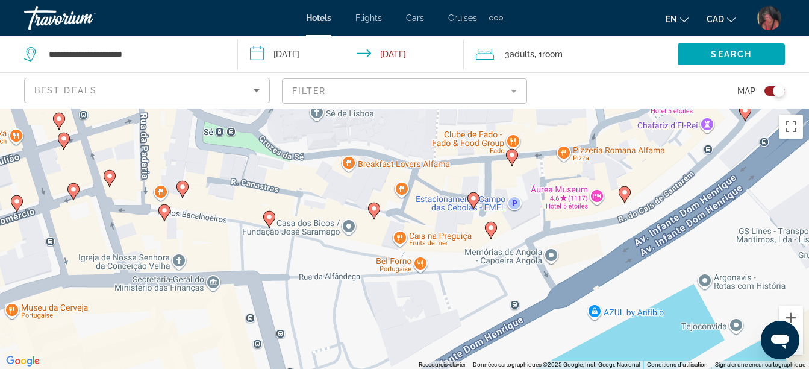
drag, startPoint x: 543, startPoint y: 286, endPoint x: 683, endPoint y: 156, distance: 191.1
click at [683, 156] on div "Pour activer le glissement du marqueur avec le clavier, appuyez sur Alt+Entrée.…" at bounding box center [404, 238] width 809 height 260
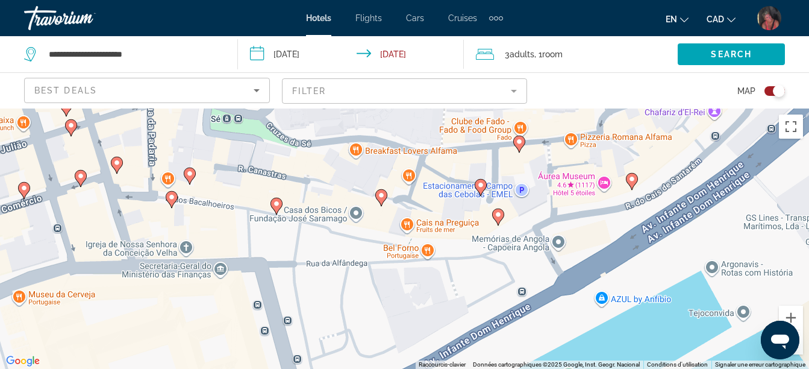
click at [633, 176] on image "Main content" at bounding box center [632, 178] width 7 height 7
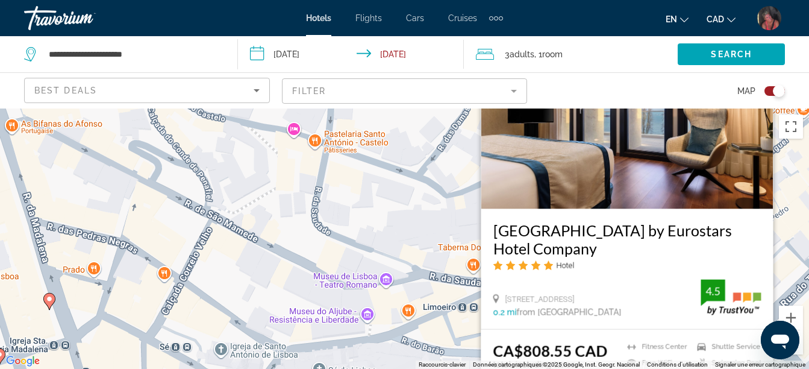
click at [789, 203] on div "Pour activer le glissement du marqueur avec le clavier, appuyez sur Alt+Entrée.…" at bounding box center [404, 238] width 809 height 260
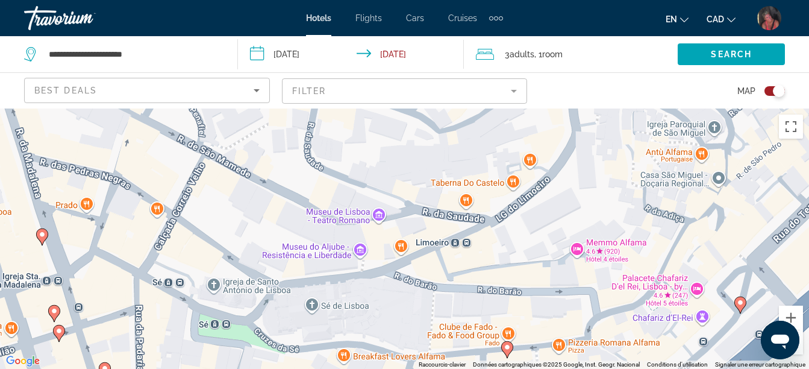
drag, startPoint x: 644, startPoint y: 307, endPoint x: 638, endPoint y: 106, distance: 200.8
click at [638, 108] on div "**********" at bounding box center [404, 292] width 809 height 369
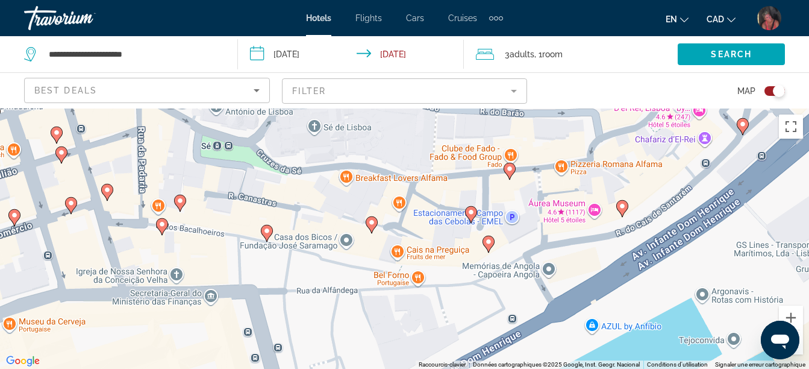
drag, startPoint x: 553, startPoint y: 283, endPoint x: 555, endPoint y: 165, distance: 117.5
click at [555, 165] on div "Pour activer le glissement du marqueur avec le clavier, appuyez sur Alt+Entrée.…" at bounding box center [404, 238] width 809 height 260
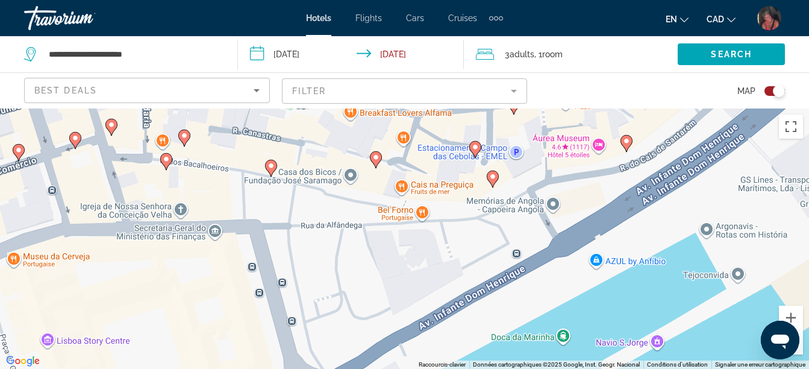
click at [512, 110] on icon "Main content" at bounding box center [514, 106] width 12 height 17
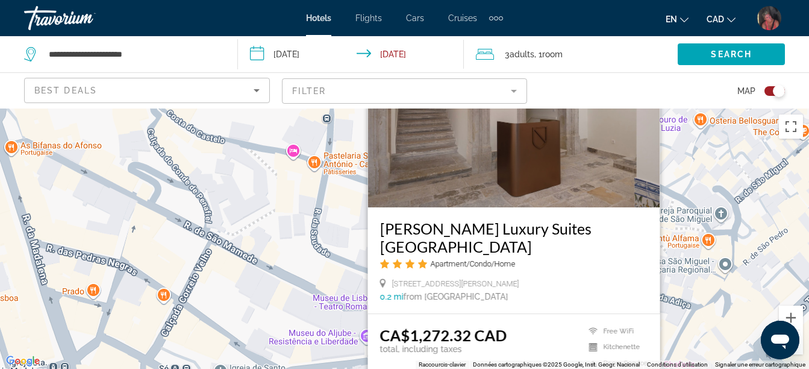
click at [721, 170] on div "Pour activer le glissement du marqueur avec le clavier, appuyez sur Alt+Entrée.…" at bounding box center [404, 238] width 809 height 260
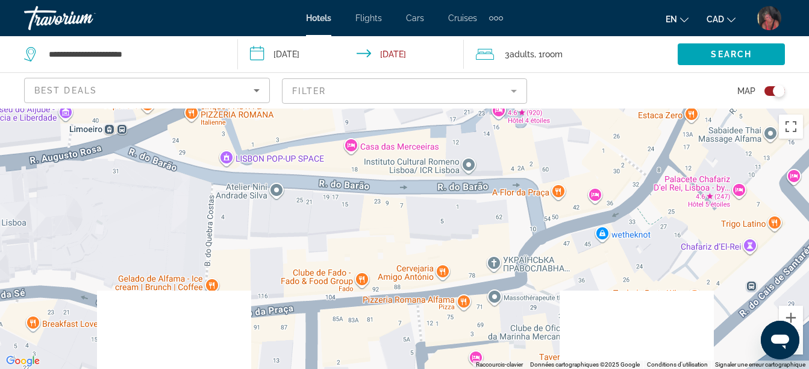
drag, startPoint x: 593, startPoint y: 339, endPoint x: 585, endPoint y: 90, distance: 249.7
click at [585, 108] on div "**********" at bounding box center [404, 292] width 809 height 369
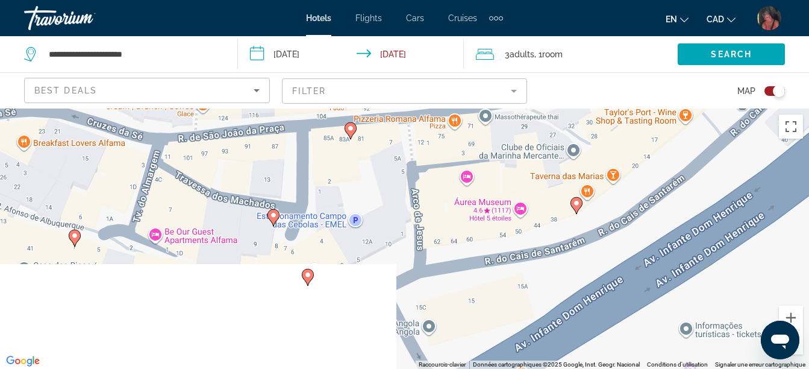
drag, startPoint x: 617, startPoint y: 179, endPoint x: 610, endPoint y: 98, distance: 81.1
click at [610, 108] on div "**********" at bounding box center [404, 292] width 809 height 369
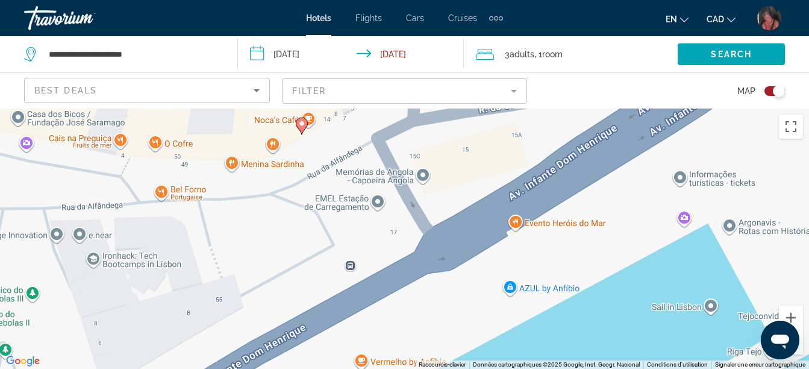
drag, startPoint x: 620, startPoint y: 278, endPoint x: 614, endPoint y: 140, distance: 138.7
click at [614, 140] on div "Pour activer le glissement du marqueur avec le clavier, appuyez sur Alt+Entrée.…" at bounding box center [404, 238] width 809 height 260
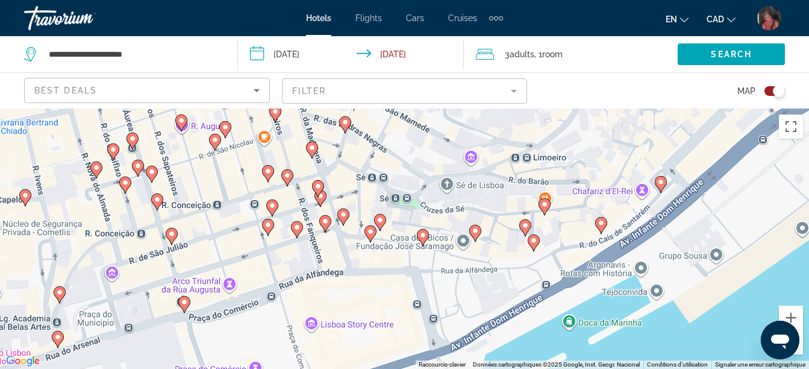
click at [527, 222] on image "Main content" at bounding box center [525, 225] width 7 height 7
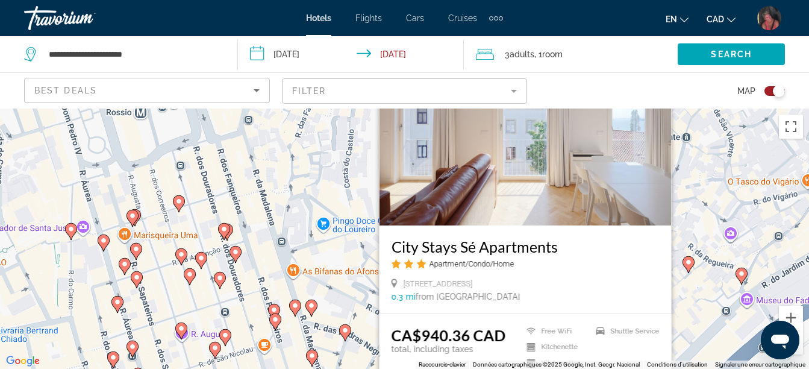
click at [706, 183] on div "Pour activer le glissement du marqueur avec le clavier, appuyez sur Alt+Entrée.…" at bounding box center [404, 238] width 809 height 260
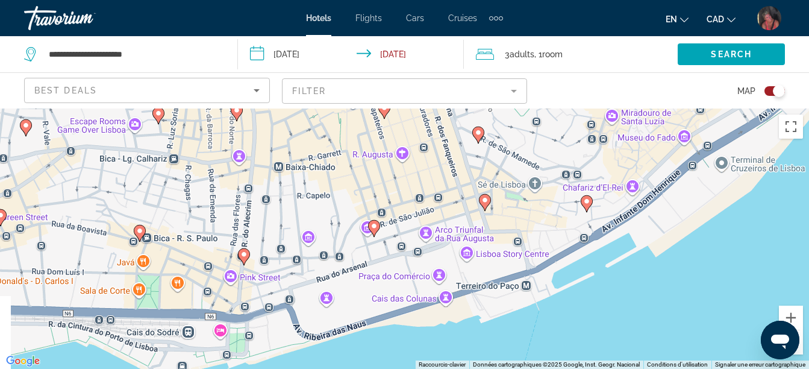
drag, startPoint x: 652, startPoint y: 288, endPoint x: 608, endPoint y: 112, distance: 181.4
click at [608, 112] on div "Pour activer le glissement du marqueur avec le clavier, appuyez sur Alt+Entrée.…" at bounding box center [404, 238] width 809 height 260
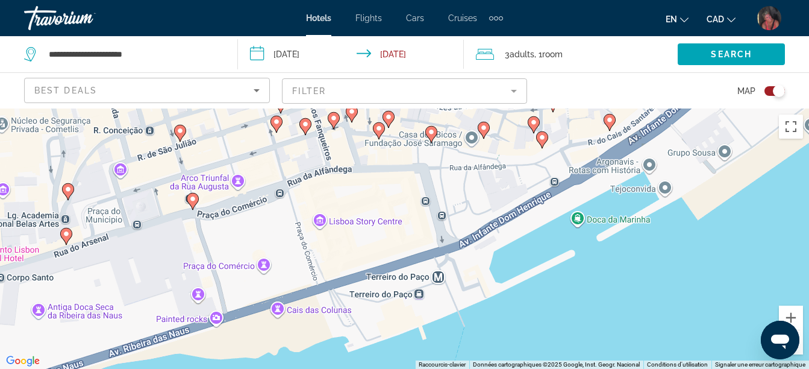
click at [483, 128] on image "Main content" at bounding box center [483, 127] width 7 height 7
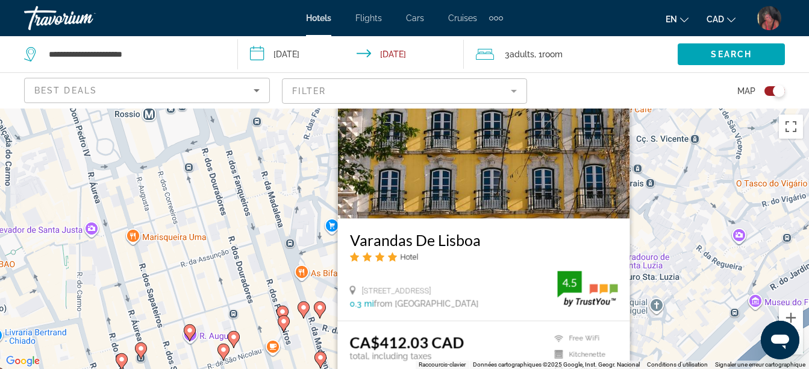
click at [725, 303] on div "Pour activer le glissement du marqueur avec le clavier, appuyez sur Alt+Entrée.…" at bounding box center [404, 238] width 809 height 260
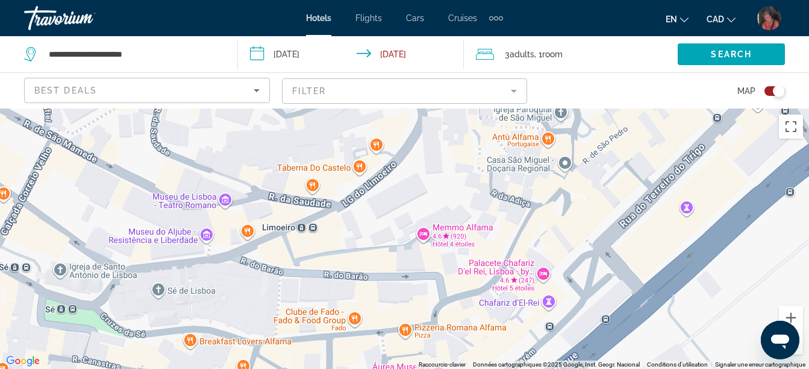
drag, startPoint x: 662, startPoint y: 303, endPoint x: 636, endPoint y: 98, distance: 206.6
click at [636, 108] on div "**********" at bounding box center [404, 292] width 809 height 369
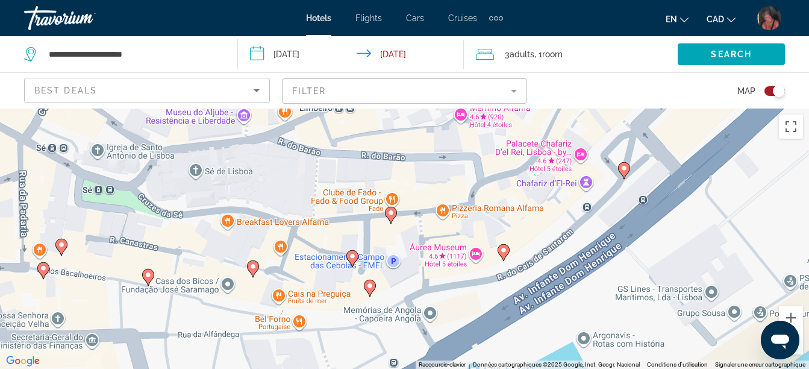
drag, startPoint x: 577, startPoint y: 181, endPoint x: 600, endPoint y: 92, distance: 92.7
click at [600, 108] on div "**********" at bounding box center [404, 292] width 809 height 369
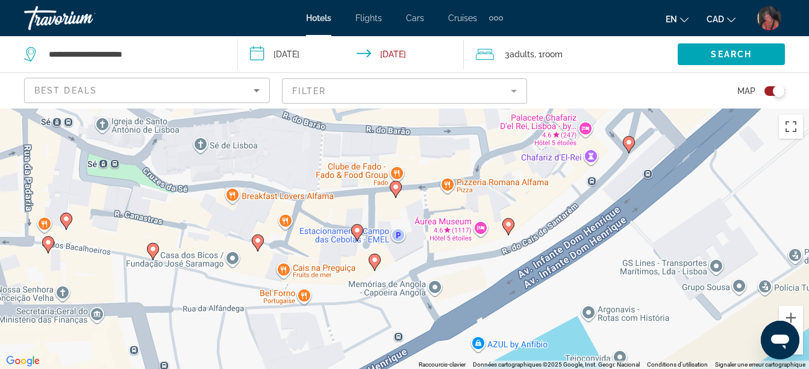
click at [376, 259] on image "Main content" at bounding box center [374, 259] width 7 height 7
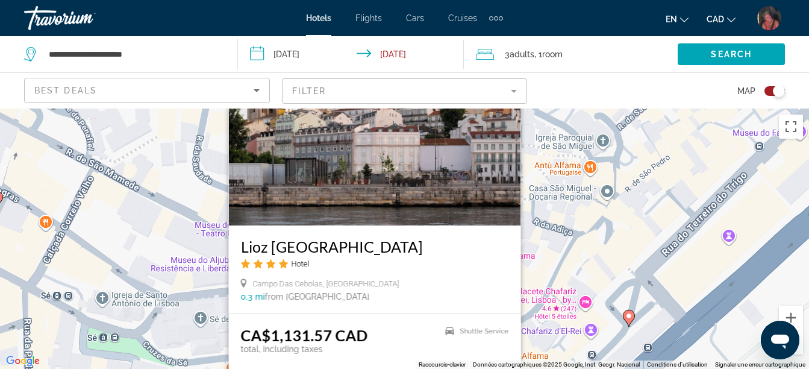
click at [632, 203] on div "Pour activer le glissement du marqueur avec le clavier, appuyez sur Alt+Entrée.…" at bounding box center [404, 238] width 809 height 260
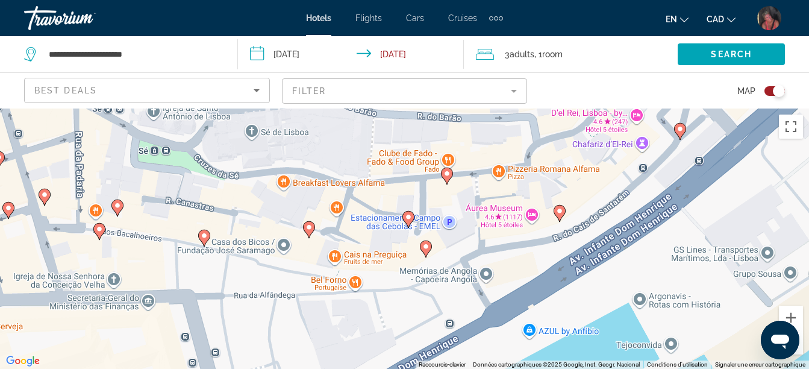
drag, startPoint x: 605, startPoint y: 281, endPoint x: 656, endPoint y: 92, distance: 196.1
click at [656, 108] on div "**********" at bounding box center [404, 292] width 809 height 369
click at [312, 228] on image "Main content" at bounding box center [310, 227] width 7 height 7
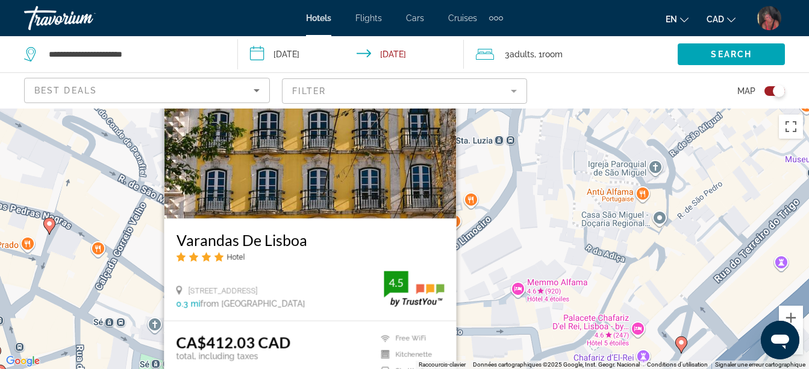
click at [587, 219] on div "Pour activer le glissement du marqueur avec le clavier, appuyez sur Alt+Entrée.…" at bounding box center [404, 238] width 809 height 260
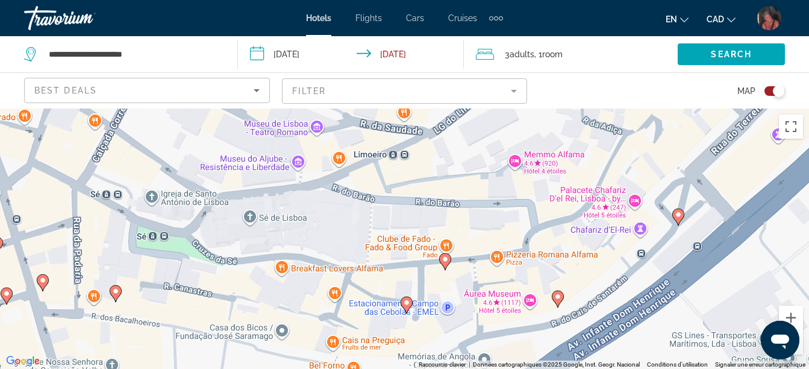
drag, startPoint x: 632, startPoint y: 229, endPoint x: 635, endPoint y: 119, distance: 110.3
click at [635, 119] on div "Pour activer le glissement du marqueur avec le clavier, appuyez sur Alt+Entrée.…" at bounding box center [404, 238] width 809 height 260
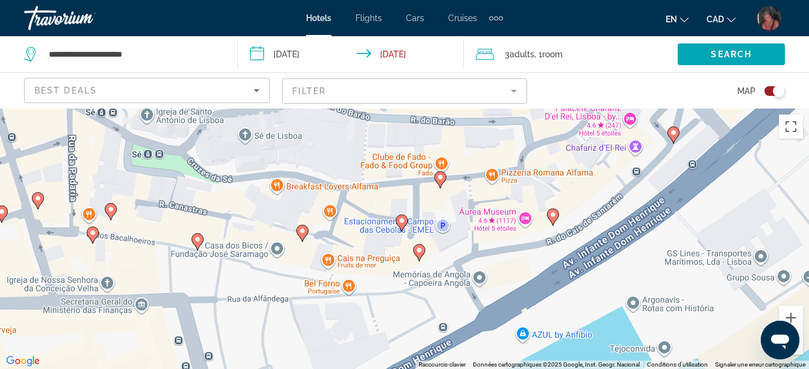
drag, startPoint x: 503, startPoint y: 254, endPoint x: 500, endPoint y: 182, distance: 71.8
click at [500, 182] on div "Pour activer le glissement du marqueur avec le clavier, appuyez sur Alt+Entrée.…" at bounding box center [404, 238] width 809 height 260
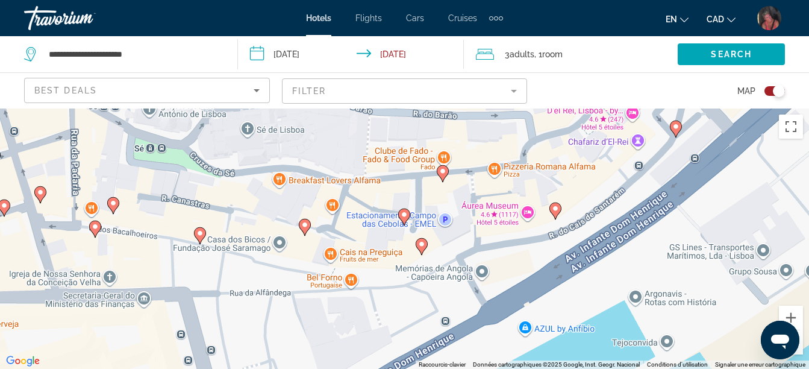
click at [404, 215] on image "Main content" at bounding box center [404, 214] width 7 height 7
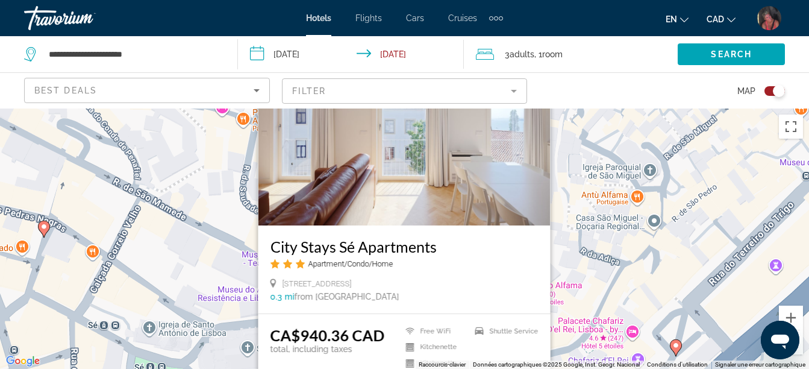
click at [684, 259] on div "Pour activer le glissement du marqueur avec le clavier, appuyez sur Alt+Entrée.…" at bounding box center [404, 238] width 809 height 260
click at [680, 309] on div "Pour activer le glissement du marqueur avec le clavier, appuyez sur Alt+Entrée.…" at bounding box center [404, 238] width 809 height 260
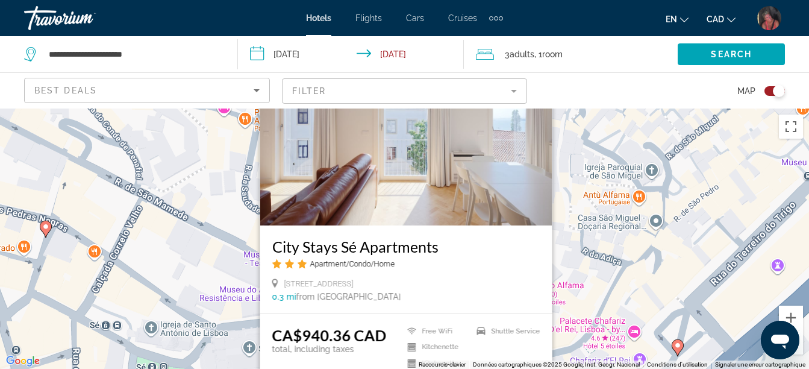
click at [656, 280] on div "Pour activer le glissement du marqueur avec le clavier, appuyez sur Alt+Entrée.…" at bounding box center [404, 238] width 809 height 260
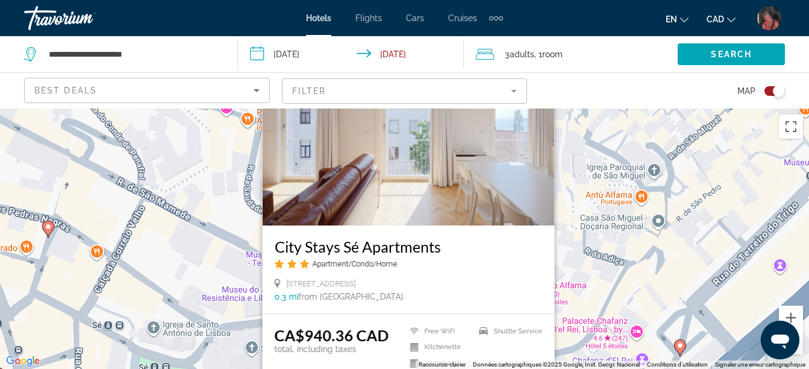
click at [657, 279] on div "Pour activer le glissement du marqueur avec le clavier, appuyez sur Alt+Entrée.…" at bounding box center [404, 238] width 809 height 260
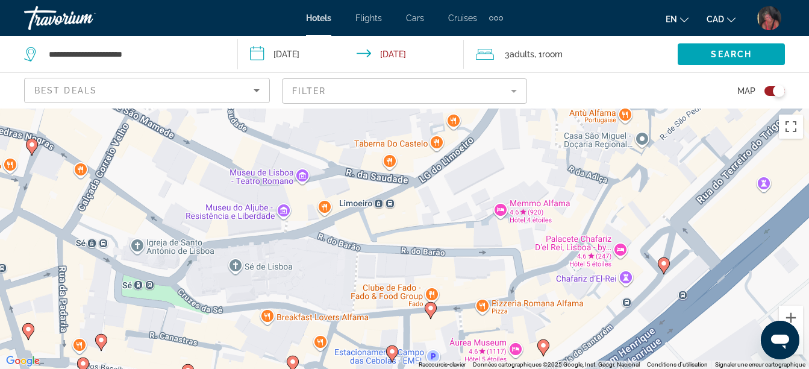
drag, startPoint x: 657, startPoint y: 279, endPoint x: 640, endPoint y: 193, distance: 87.2
click at [640, 193] on div "Pour activer le glissement du marqueur avec le clavier, appuyez sur Alt+Entrée.…" at bounding box center [404, 238] width 809 height 260
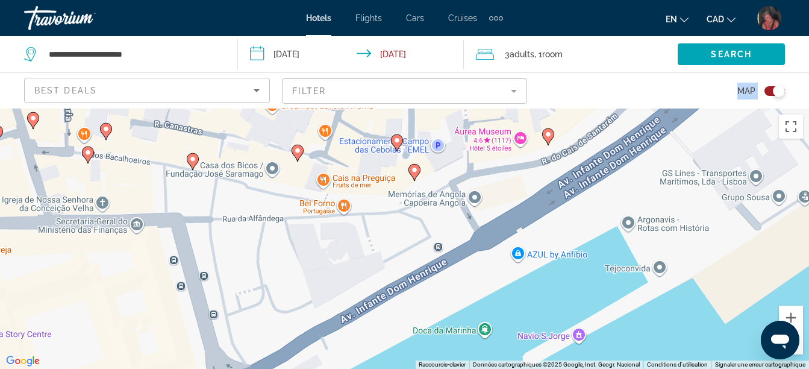
drag, startPoint x: 435, startPoint y: 313, endPoint x: 440, endPoint y: 107, distance: 205.6
click at [440, 108] on div "**********" at bounding box center [404, 292] width 809 height 369
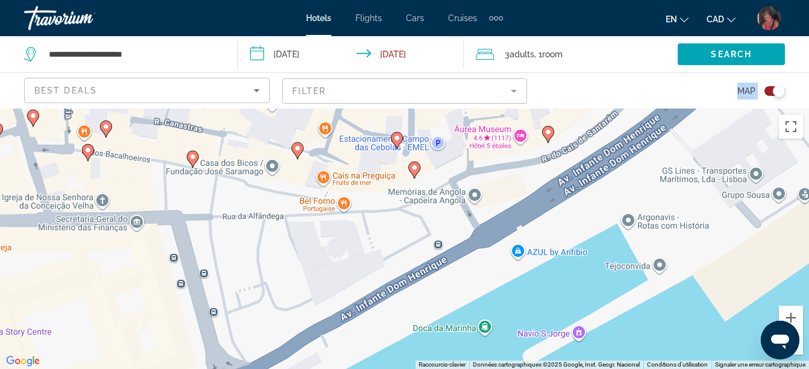
click at [295, 149] on image "Main content" at bounding box center [297, 148] width 7 height 7
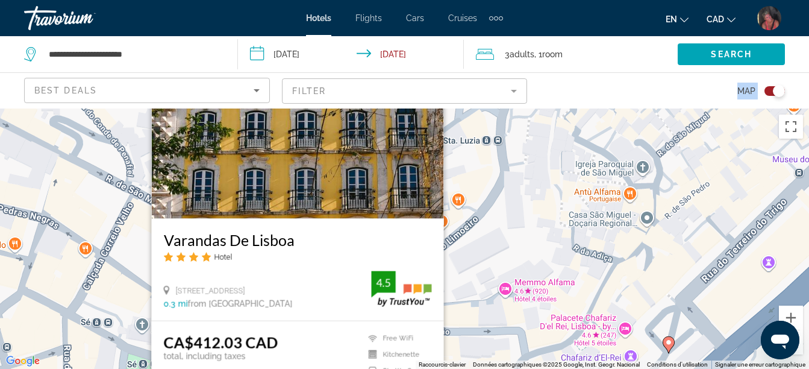
click at [701, 266] on div "Pour activer le glissement du marqueur avec le clavier, appuyez sur Alt+Entrée.…" at bounding box center [404, 238] width 809 height 260
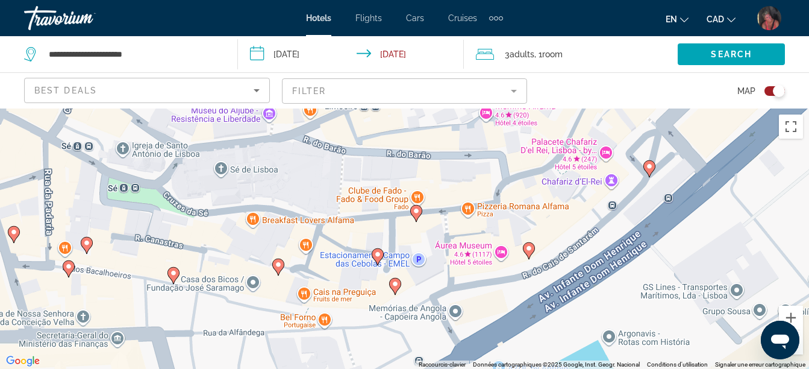
drag, startPoint x: 644, startPoint y: 304, endPoint x: 621, endPoint y: 122, distance: 182.8
click at [621, 122] on div "Pour activer le glissement du marqueur avec le clavier, appuyez sur Alt+Entrée.…" at bounding box center [404, 238] width 809 height 260
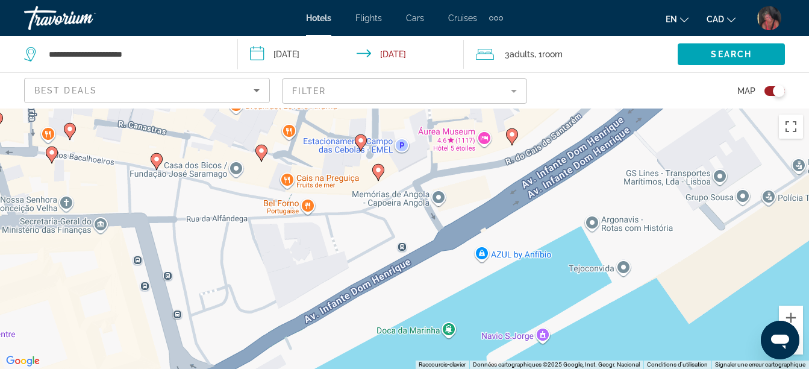
drag, startPoint x: 586, startPoint y: 273, endPoint x: 568, endPoint y: 157, distance: 117.0
click at [568, 157] on div "Pour activer le glissement du marqueur avec le clavier, appuyez sur Alt+Entrée.…" at bounding box center [404, 238] width 809 height 260
click at [261, 151] on image "Main content" at bounding box center [261, 150] width 7 height 7
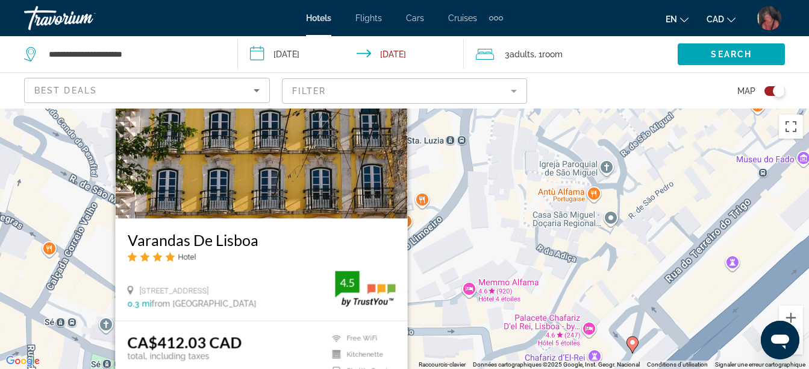
click at [507, 227] on div "Pour activer le glissement du marqueur avec le clavier, appuyez sur Alt+Entrée.…" at bounding box center [404, 238] width 809 height 260
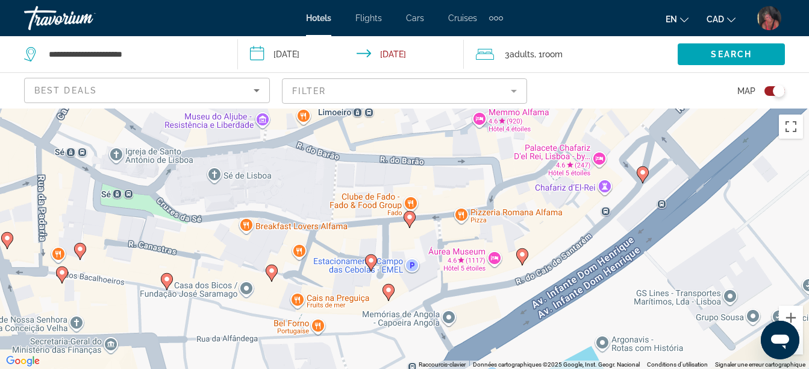
drag, startPoint x: 561, startPoint y: 274, endPoint x: 568, endPoint y: 115, distance: 159.9
click at [568, 115] on div "Pour activer le glissement du marqueur avec le clavier, appuyez sur Alt+Entrée.…" at bounding box center [404, 238] width 809 height 260
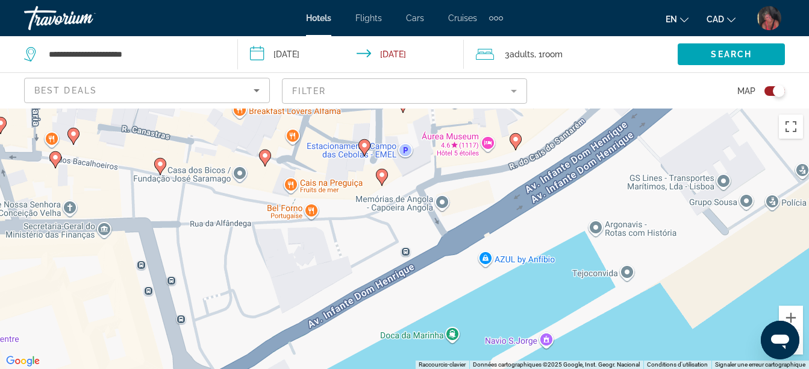
drag, startPoint x: 511, startPoint y: 291, endPoint x: 505, endPoint y: 172, distance: 118.9
click at [505, 172] on div "Pour activer le glissement du marqueur avec le clavier, appuyez sur Alt+Entrée.…" at bounding box center [404, 238] width 809 height 260
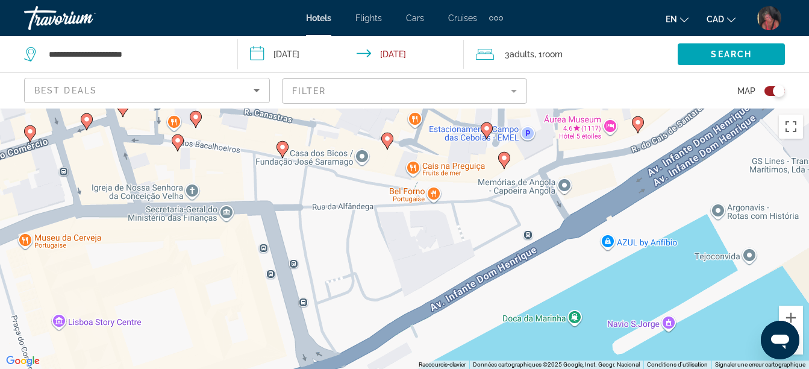
drag, startPoint x: 358, startPoint y: 237, endPoint x: 482, endPoint y: 228, distance: 123.9
click at [482, 228] on div "Pour activer le glissement du marqueur avec le clavier, appuyez sur Alt+Entrée.…" at bounding box center [404, 238] width 809 height 260
click at [283, 146] on image "Main content" at bounding box center [283, 146] width 7 height 7
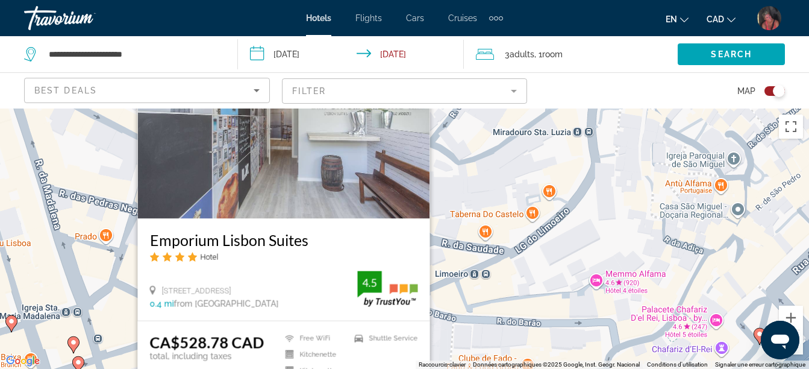
click at [768, 91] on div "Toggle map" at bounding box center [775, 91] width 20 height 10
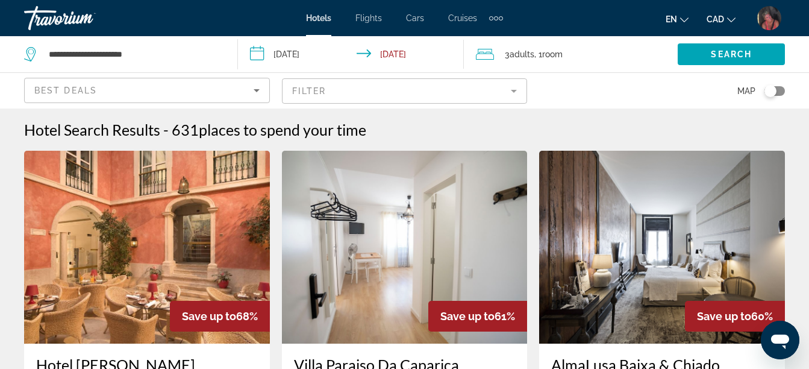
click at [781, 89] on div "Toggle map" at bounding box center [775, 91] width 20 height 10
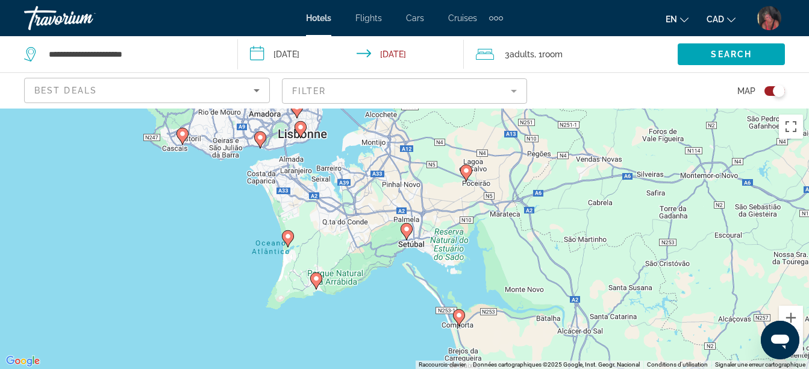
drag, startPoint x: 194, startPoint y: 209, endPoint x: 552, endPoint y: 200, distance: 358.1
click at [552, 200] on div "Pour activer le glissement du marqueur avec le clavier, appuyez sur Alt+Entrée.…" at bounding box center [404, 238] width 809 height 260
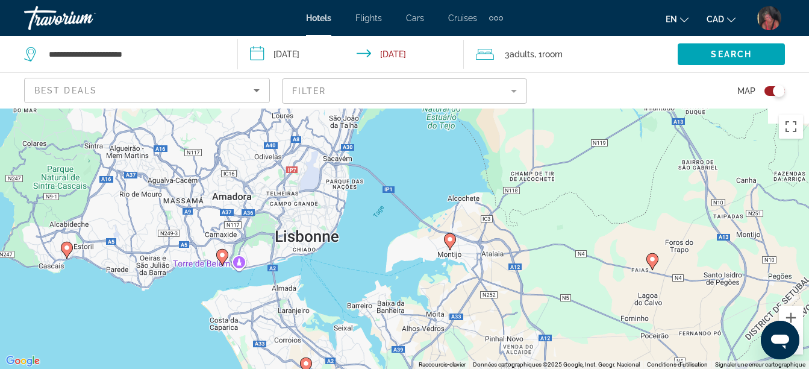
drag, startPoint x: 284, startPoint y: 176, endPoint x: 411, endPoint y: 398, distance: 255.9
click at [411, 368] on html "**********" at bounding box center [404, 184] width 809 height 369
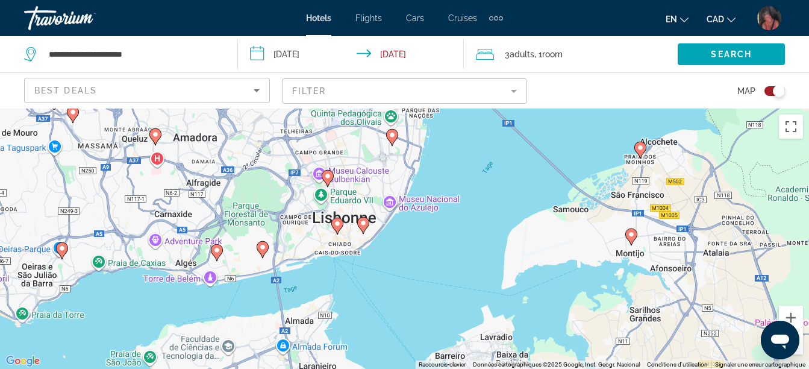
drag, startPoint x: 304, startPoint y: 231, endPoint x: 317, endPoint y: 307, distance: 77.7
click at [317, 307] on div "Pour activer le glissement du marqueur avec le clavier, appuyez sur Alt+Entrée.…" at bounding box center [404, 238] width 809 height 260
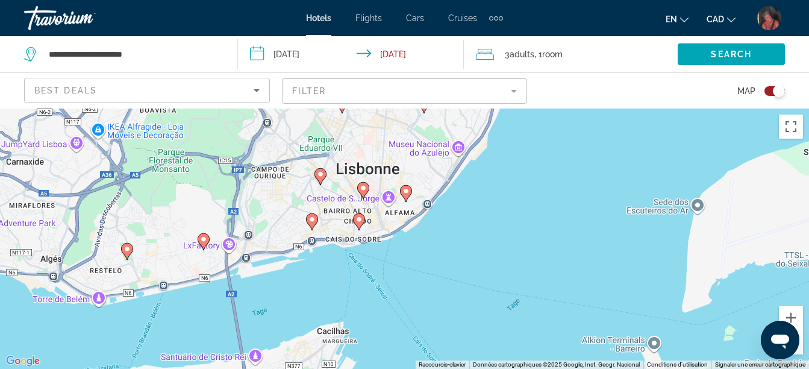
drag, startPoint x: 353, startPoint y: 236, endPoint x: 363, endPoint y: 294, distance: 58.8
click at [363, 294] on div "Pour activer le glissement du marqueur avec le clavier, appuyez sur Alt+Entrée.…" at bounding box center [404, 238] width 809 height 260
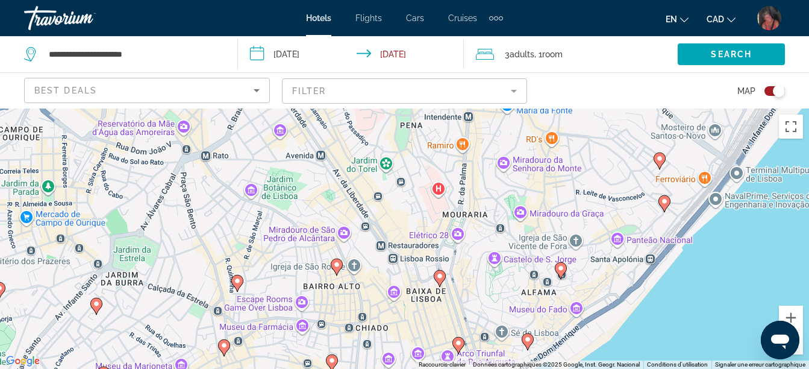
drag, startPoint x: 419, startPoint y: 198, endPoint x: 442, endPoint y: 337, distance: 140.6
click at [442, 337] on div "Pour activer le glissement du marqueur avec le clavier, appuyez sur Alt+Entrée.…" at bounding box center [404, 238] width 809 height 260
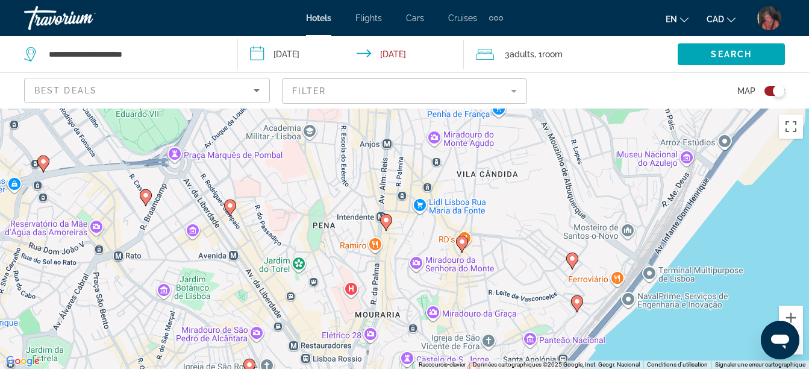
drag, startPoint x: 371, startPoint y: 236, endPoint x: 292, endPoint y: 327, distance: 119.6
click at [292, 327] on div "Pour activer le glissement du marqueur avec le clavier, appuyez sur Alt+Entrée.…" at bounding box center [404, 238] width 809 height 260
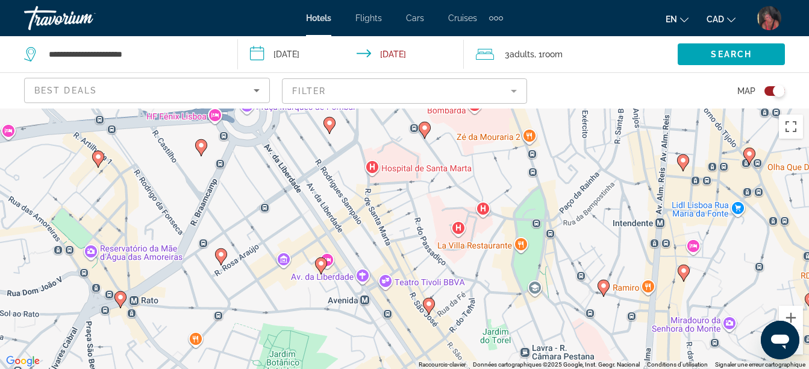
drag, startPoint x: 300, startPoint y: 262, endPoint x: 412, endPoint y: 304, distance: 119.4
click at [412, 304] on div "Pour activer le glissement du marqueur avec le clavier, appuyez sur Alt+Entrée.…" at bounding box center [404, 238] width 809 height 260
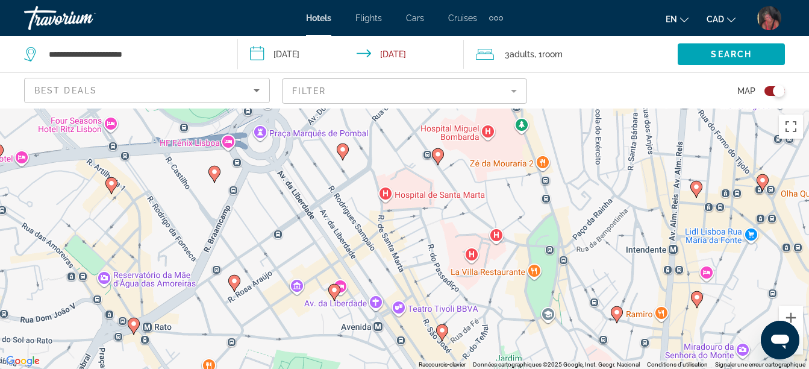
drag, startPoint x: 312, startPoint y: 174, endPoint x: 333, endPoint y: 224, distance: 54.5
click at [333, 224] on div "Pour activer le glissement du marqueur avec le clavier, appuyez sur Alt+Entrée.…" at bounding box center [404, 238] width 809 height 260
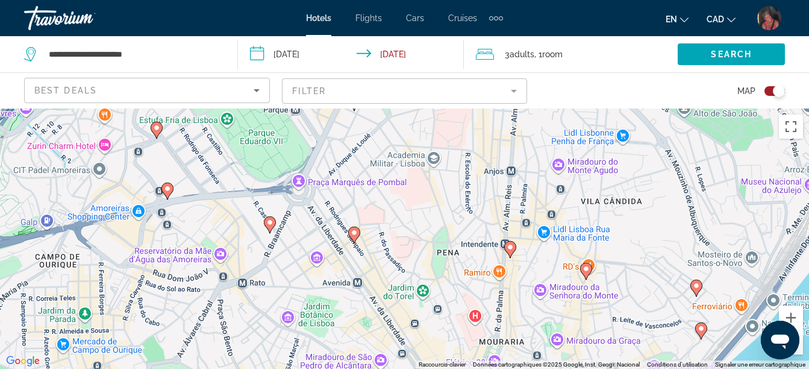
click at [354, 232] on image "Main content" at bounding box center [354, 232] width 7 height 7
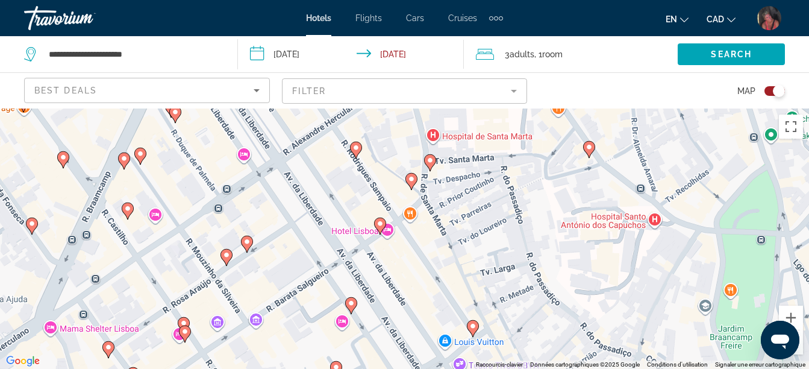
click at [380, 223] on image "Main content" at bounding box center [380, 223] width 7 height 7
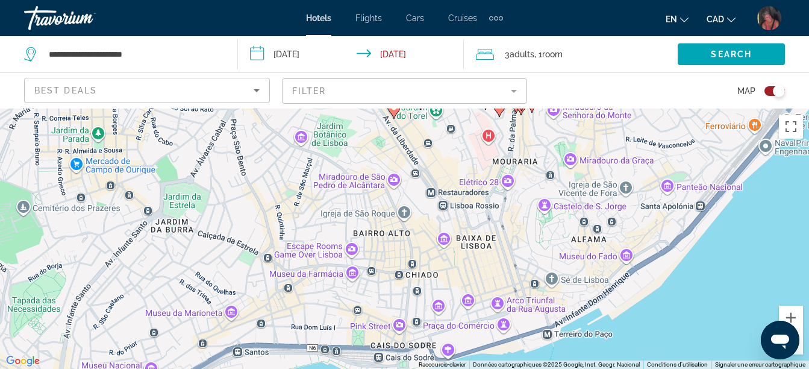
drag, startPoint x: 587, startPoint y: 317, endPoint x: 386, endPoint y: 83, distance: 308.2
click at [386, 108] on div "**********" at bounding box center [404, 292] width 809 height 369
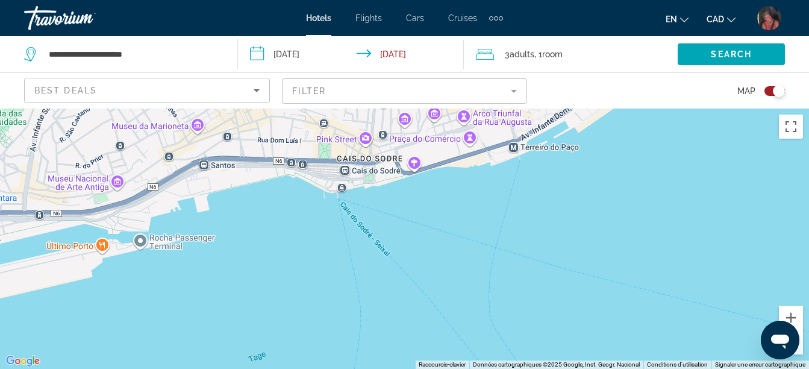
drag, startPoint x: 488, startPoint y: 312, endPoint x: 451, endPoint y: 119, distance: 196.3
click at [451, 119] on div "Pour naviguer, utilisez les touches fléchées. Pour activer le glissement du mar…" at bounding box center [404, 238] width 809 height 260
click at [766, 91] on div "Toggle map" at bounding box center [775, 91] width 20 height 10
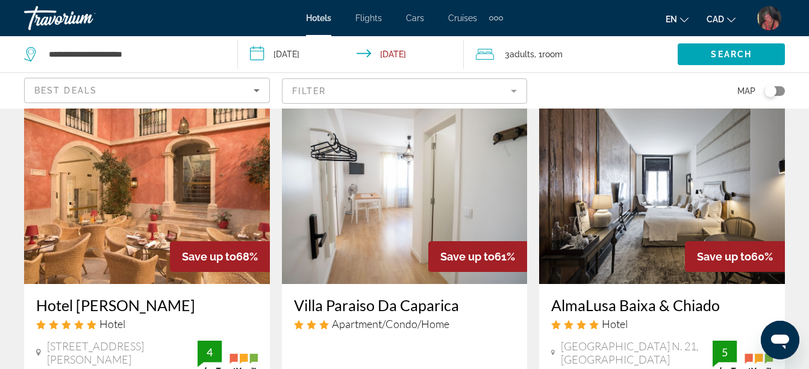
scroll to position [60, 0]
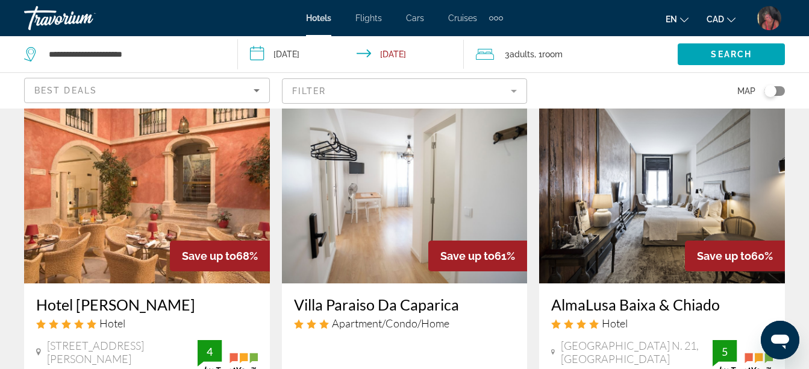
click at [168, 236] on img "Main content" at bounding box center [147, 186] width 246 height 193
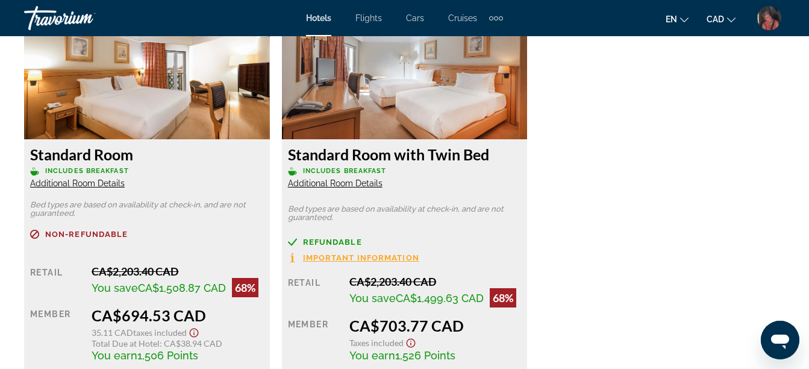
scroll to position [1989, 0]
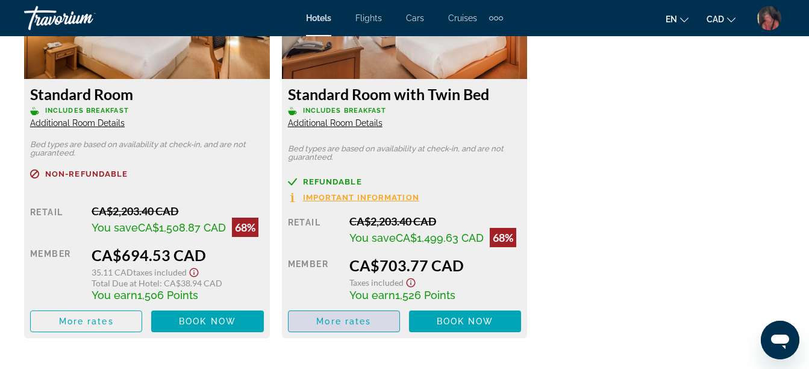
click at [344, 316] on span "More rates" at bounding box center [343, 321] width 55 height 10
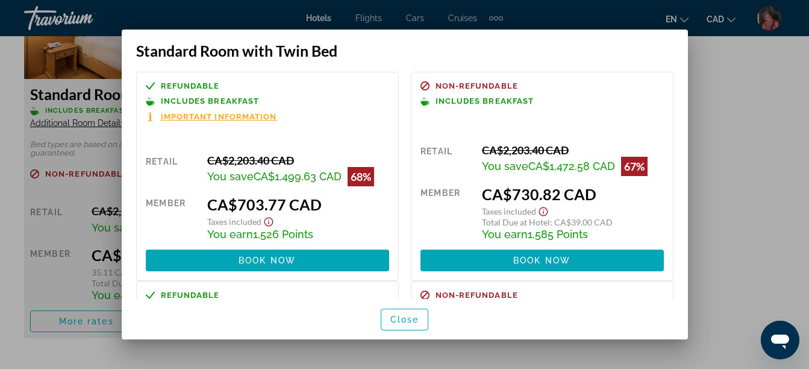
drag, startPoint x: 756, startPoint y: 196, endPoint x: 754, endPoint y: 203, distance: 7.1
click at [754, 203] on div at bounding box center [404, 184] width 809 height 369
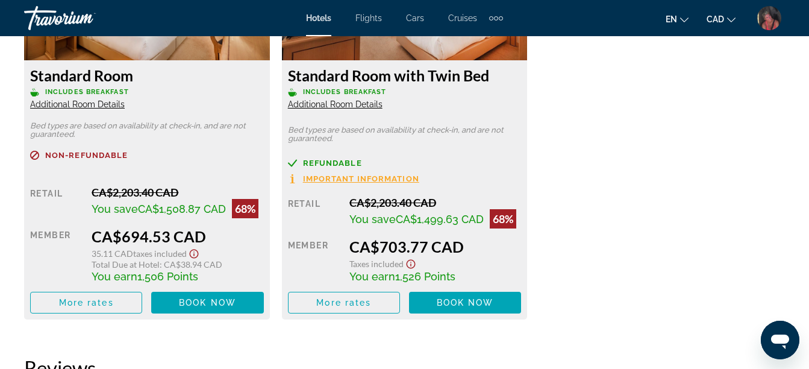
scroll to position [1989, 0]
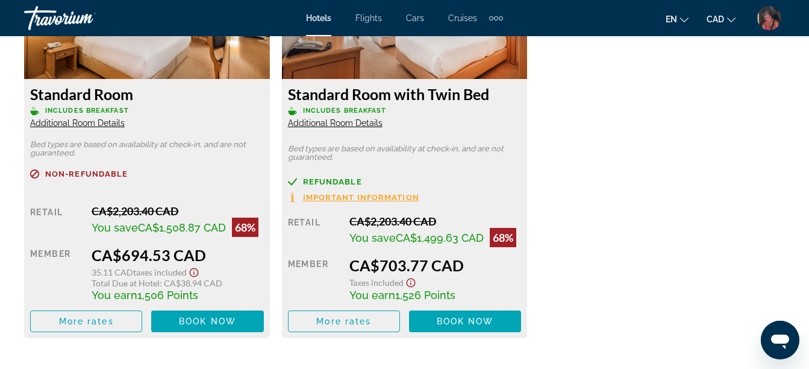
click at [63, 118] on span "Additional Room Details" at bounding box center [77, 123] width 95 height 10
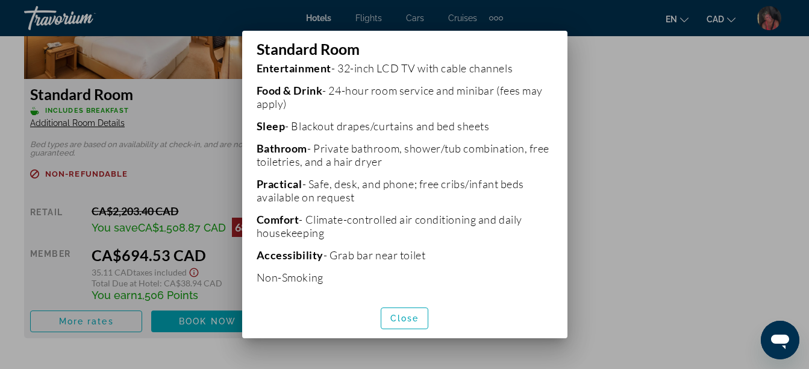
scroll to position [314, 0]
click at [409, 315] on span "Close" at bounding box center [405, 318] width 29 height 10
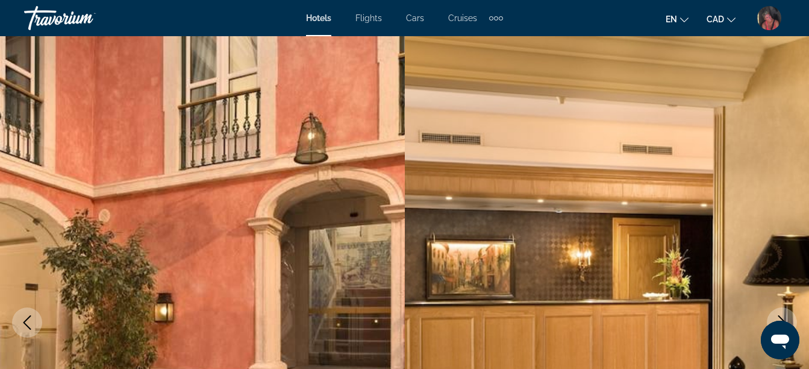
scroll to position [1989, 0]
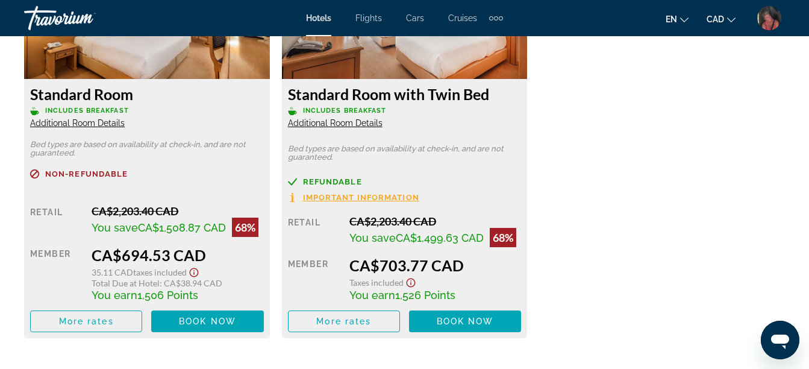
click at [495, 17] on div "Extra navigation items" at bounding box center [496, 18] width 4 height 4
click at [732, 17] on icon "Change currency" at bounding box center [732, 20] width 8 height 8
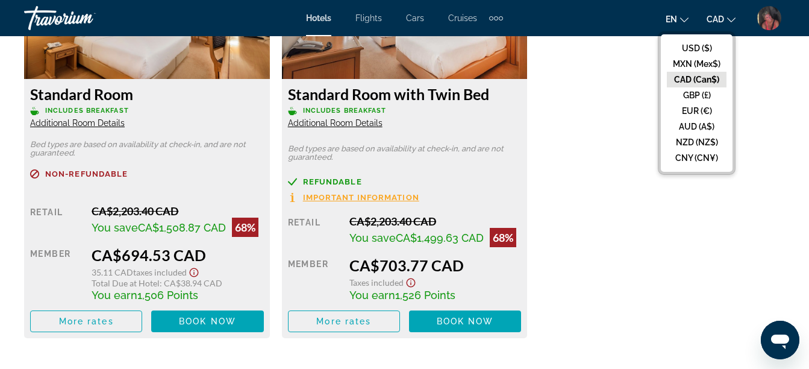
click at [770, 15] on img "User Menu" at bounding box center [770, 18] width 24 height 24
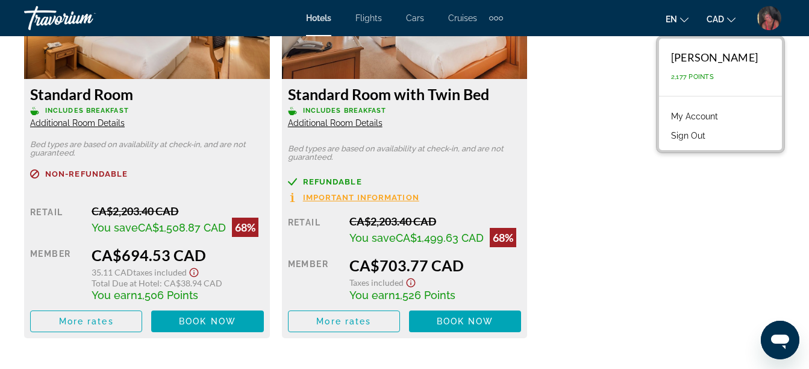
click at [719, 111] on link "My Account" at bounding box center [694, 116] width 59 height 16
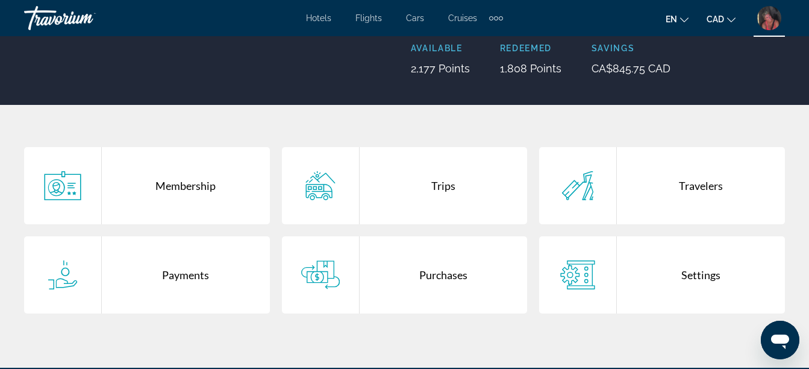
scroll to position [181, 0]
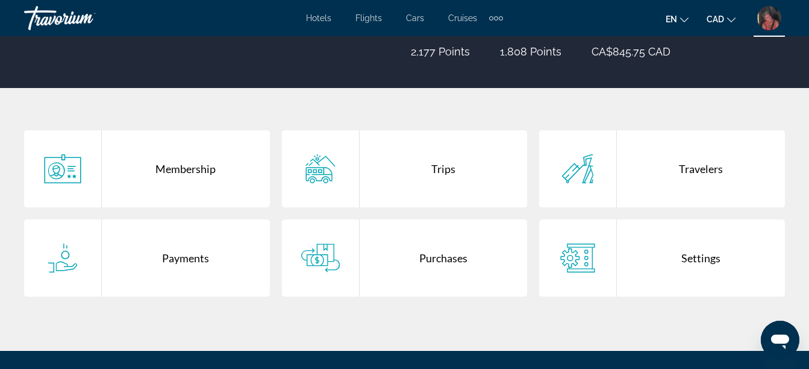
click at [442, 169] on div "Trips" at bounding box center [444, 168] width 168 height 77
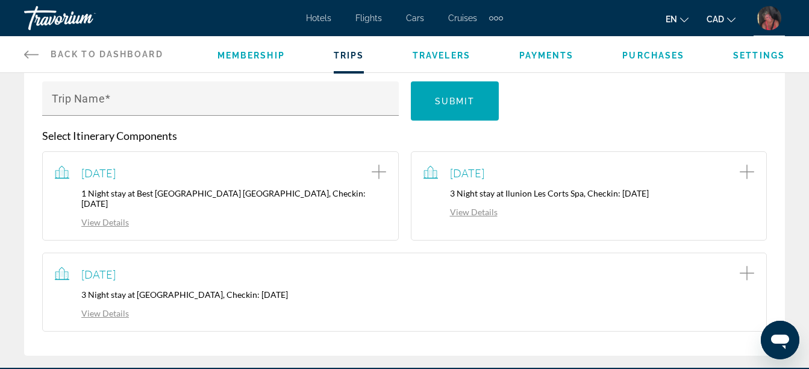
scroll to position [181, 0]
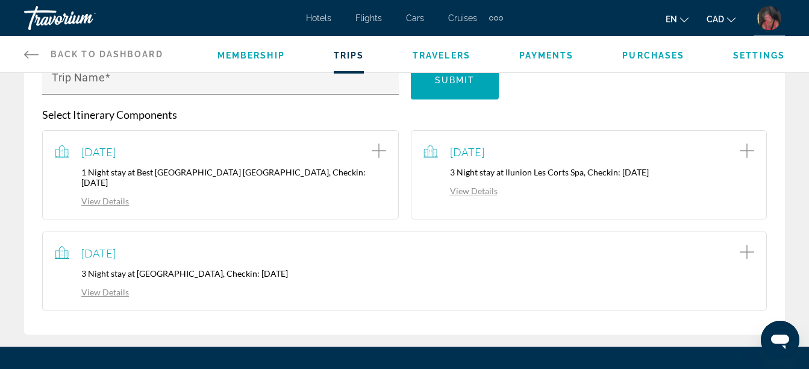
click at [101, 291] on link "View Details" at bounding box center [92, 292] width 74 height 10
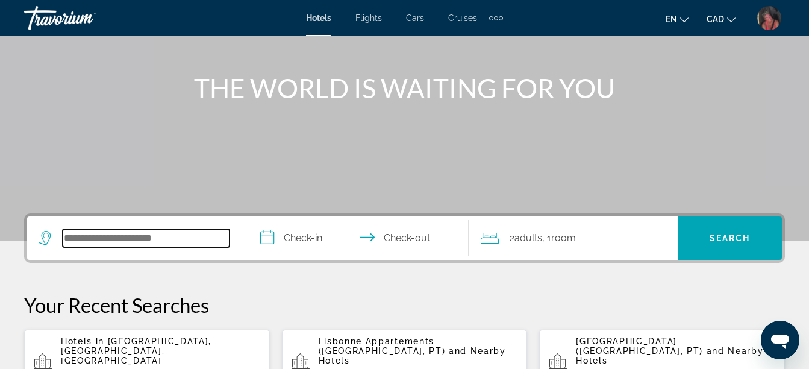
click at [156, 237] on input "Search widget" at bounding box center [146, 238] width 167 height 18
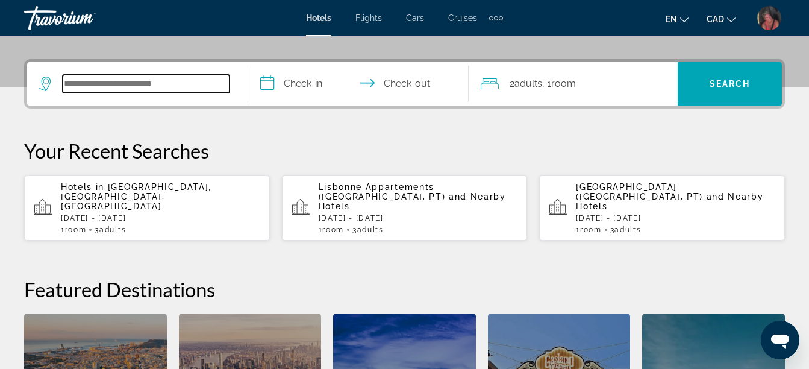
scroll to position [295, 0]
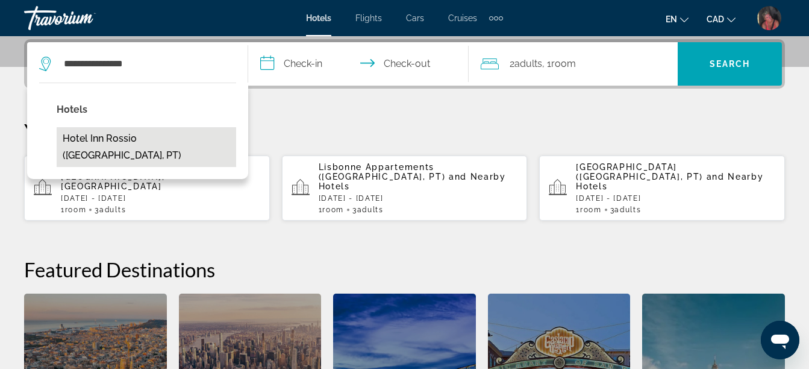
click at [166, 141] on button "Hotel Inn Rossio (Lisbon, PT)" at bounding box center [147, 147] width 180 height 40
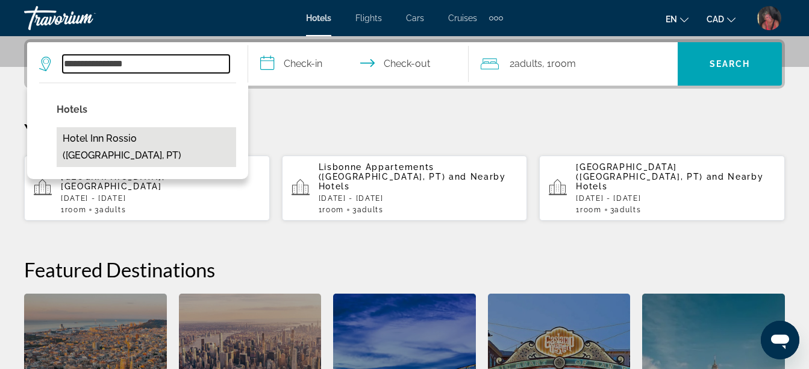
type input "**********"
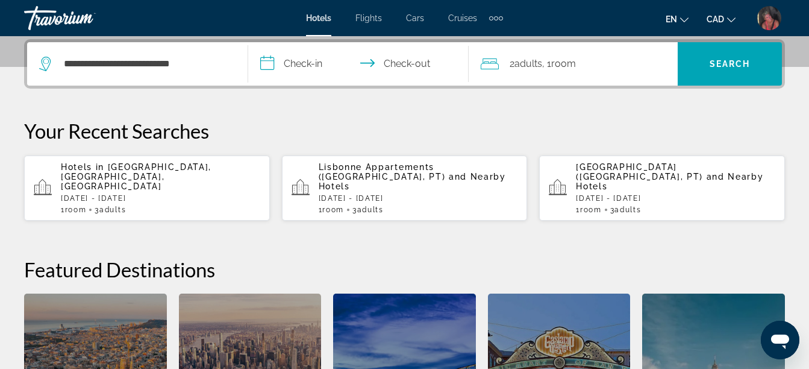
click at [290, 64] on input "**********" at bounding box center [361, 65] width 226 height 47
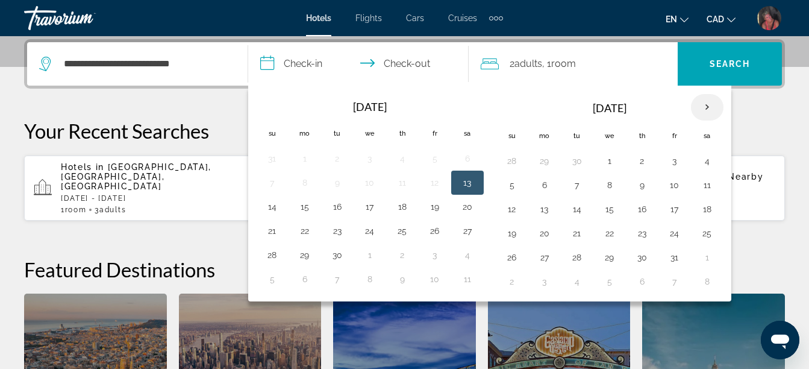
click at [707, 107] on th "Next month" at bounding box center [707, 107] width 33 height 27
click at [614, 259] on button "26" at bounding box center [609, 257] width 19 height 17
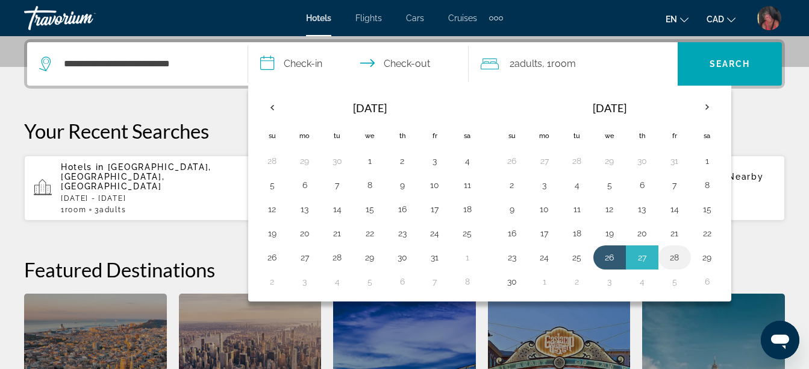
click at [676, 258] on button "28" at bounding box center [674, 257] width 19 height 17
type input "**********"
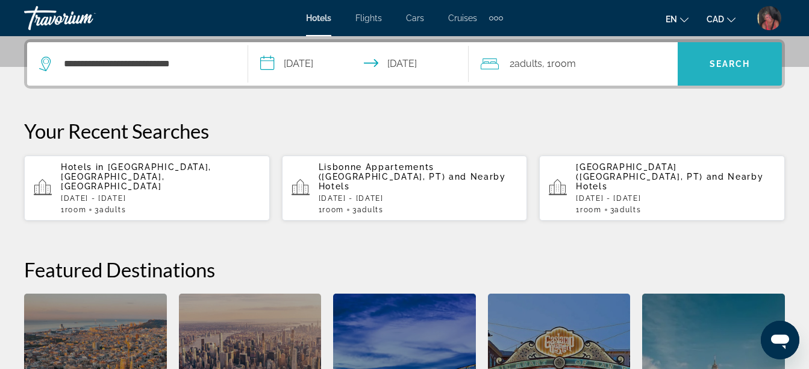
click at [709, 66] on span "Search widget" at bounding box center [730, 63] width 104 height 29
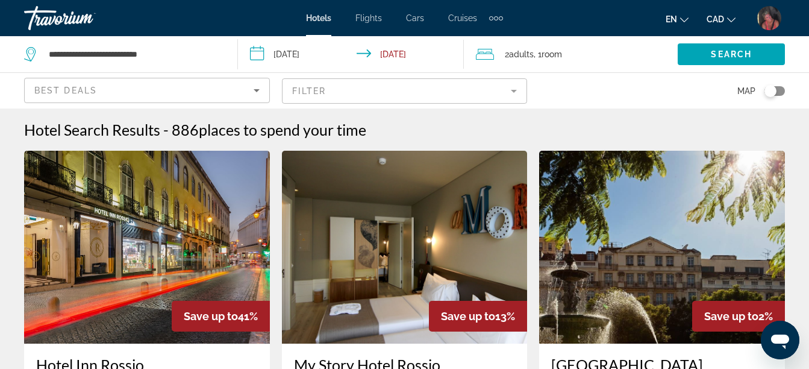
click at [562, 51] on span "Room" at bounding box center [552, 54] width 20 height 10
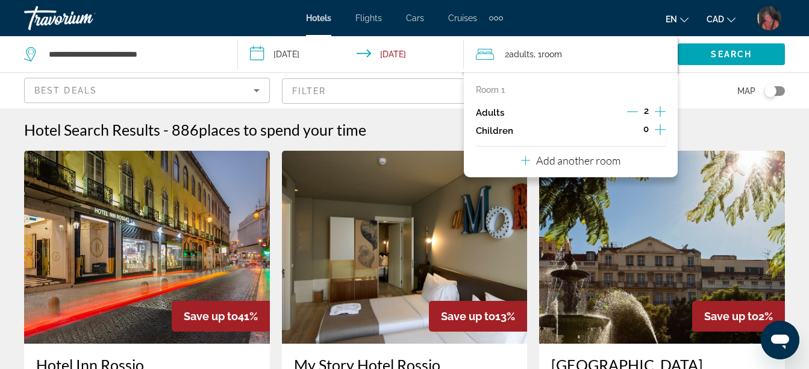
click at [661, 111] on icon "Increment adults" at bounding box center [660, 111] width 11 height 11
click at [721, 52] on span "Search" at bounding box center [731, 54] width 41 height 10
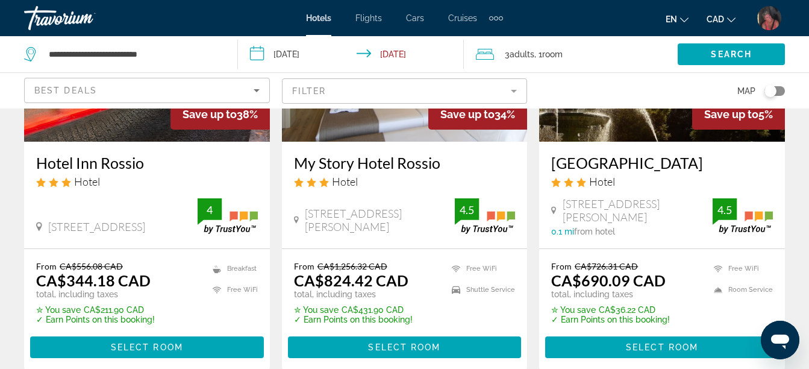
scroll to position [181, 0]
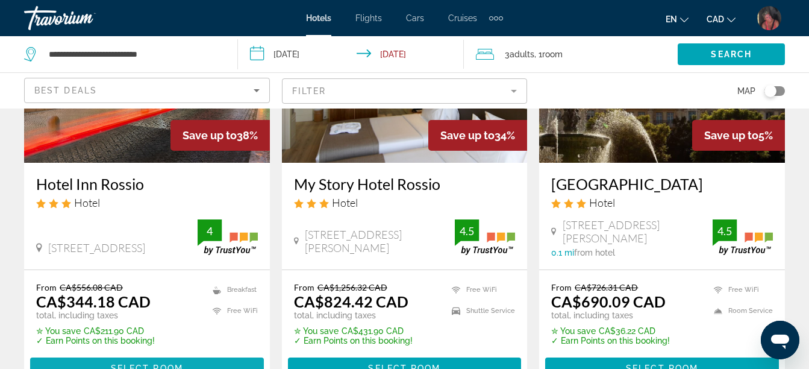
click at [186, 360] on span "Main content" at bounding box center [147, 368] width 234 height 29
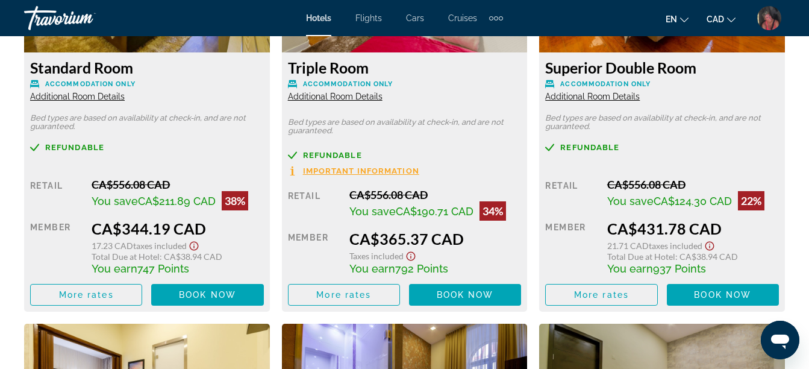
scroll to position [2049, 0]
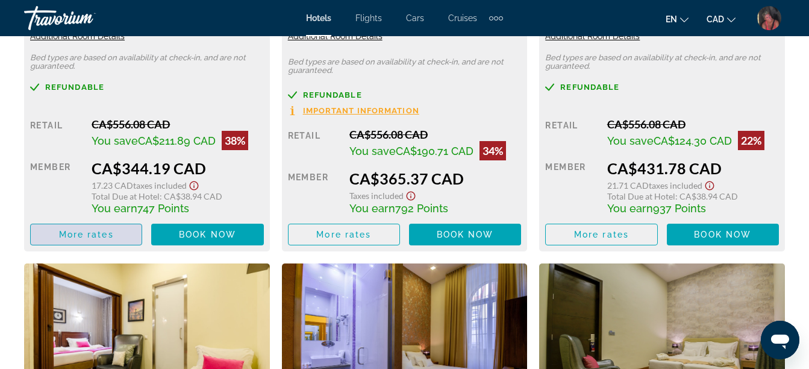
click at [83, 230] on span "More rates" at bounding box center [86, 235] width 55 height 10
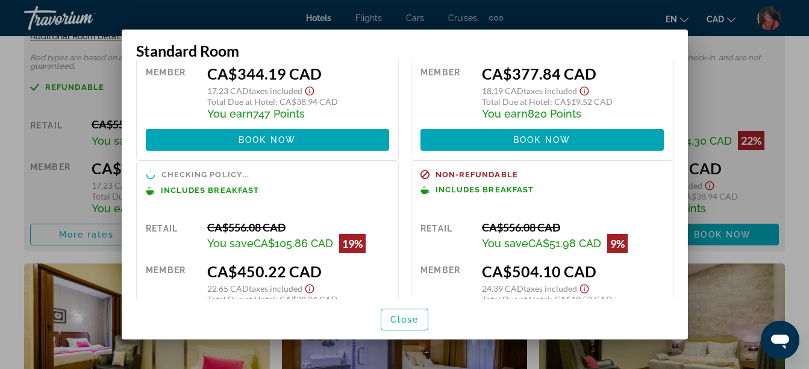
scroll to position [181, 0]
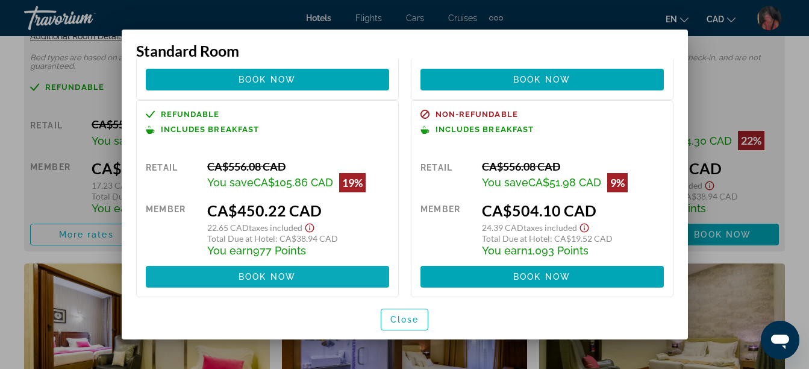
click at [251, 273] on span "Book now" at bounding box center [267, 277] width 57 height 10
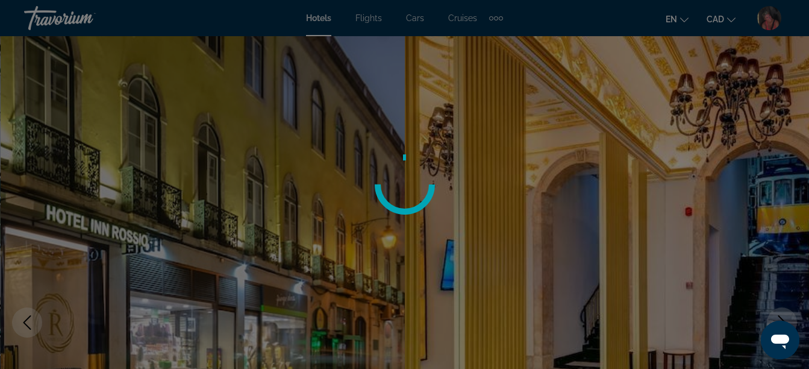
scroll to position [2049, 0]
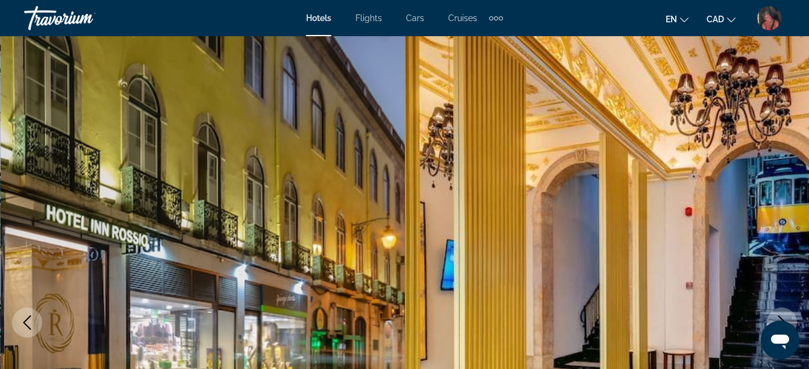
click at [63, 34] on mat-toolbar "Hotels Flights Cars Cruises Activities Hotels Flights Cars Cruises Activities e…" at bounding box center [404, 18] width 809 height 36
drag, startPoint x: 63, startPoint y: 34, endPoint x: 56, endPoint y: 20, distance: 15.9
click at [56, 20] on mat-toolbar "Hotels Flights Cars Cruises Activities Hotels Flights Cars Cruises Activities e…" at bounding box center [404, 18] width 809 height 36
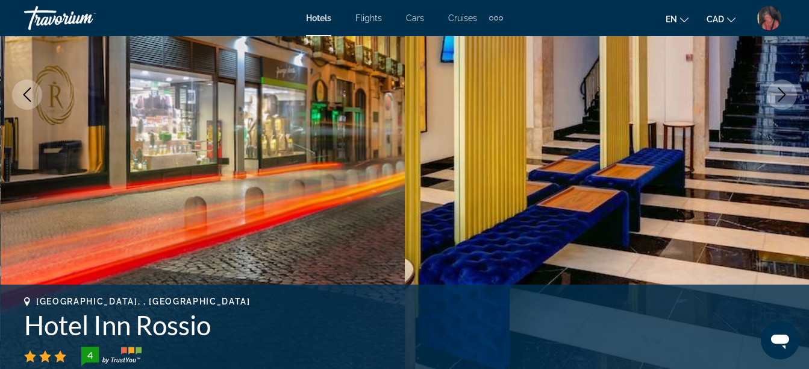
scroll to position [301, 0]
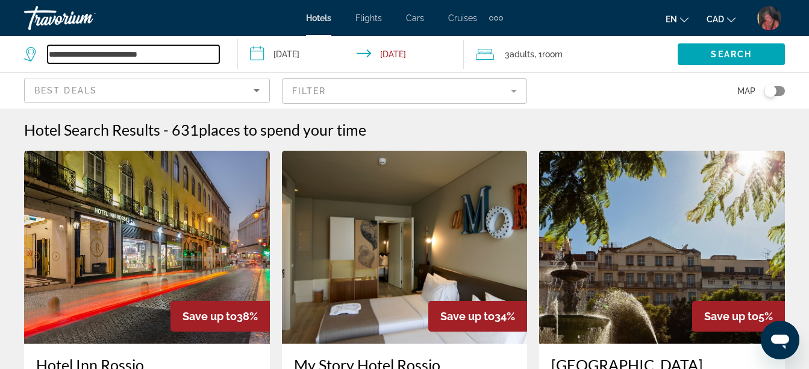
click at [170, 51] on input "**********" at bounding box center [134, 54] width 172 height 18
drag, startPoint x: 170, startPoint y: 51, endPoint x: 36, endPoint y: 58, distance: 134.6
click at [36, 58] on div "**********" at bounding box center [121, 54] width 195 height 18
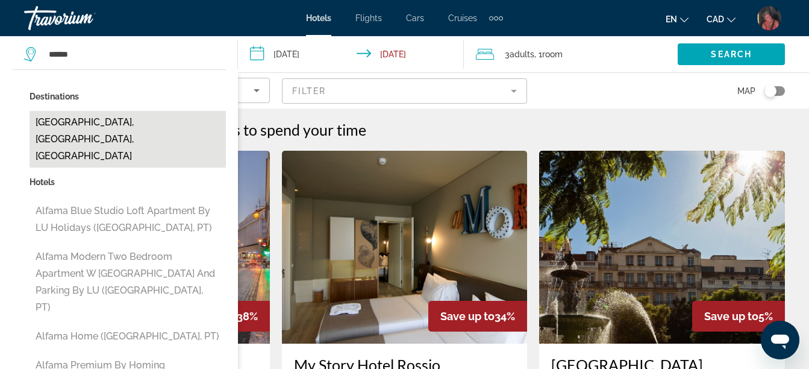
click at [93, 124] on button "[GEOGRAPHIC_DATA], [GEOGRAPHIC_DATA], [GEOGRAPHIC_DATA]" at bounding box center [128, 139] width 196 height 57
type input "**********"
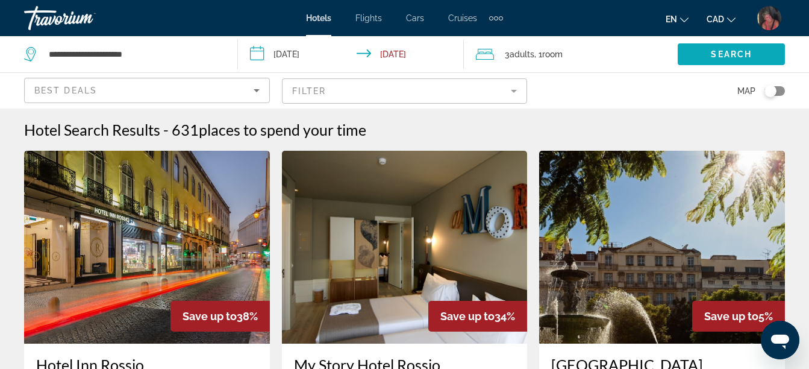
click at [720, 46] on span "Search widget" at bounding box center [731, 54] width 107 height 29
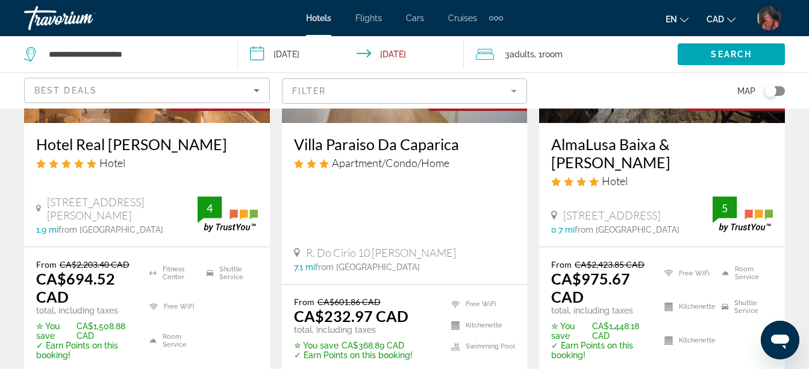
scroll to position [301, 0]
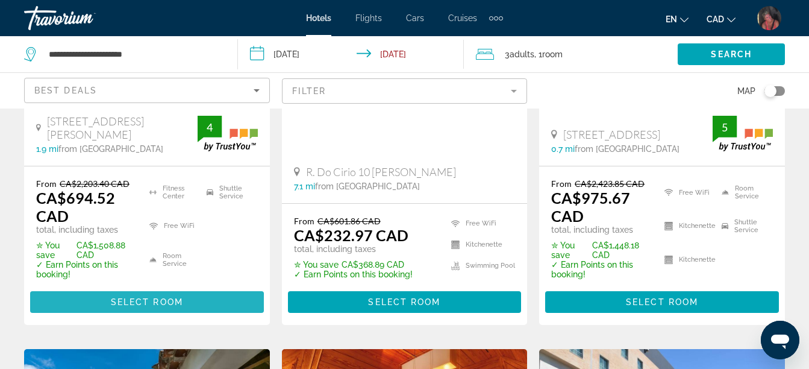
click at [131, 297] on span "Select Room" at bounding box center [147, 302] width 72 height 10
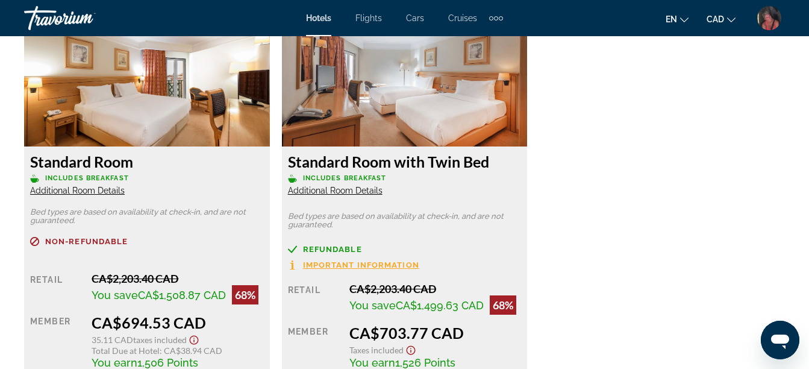
scroll to position [1989, 0]
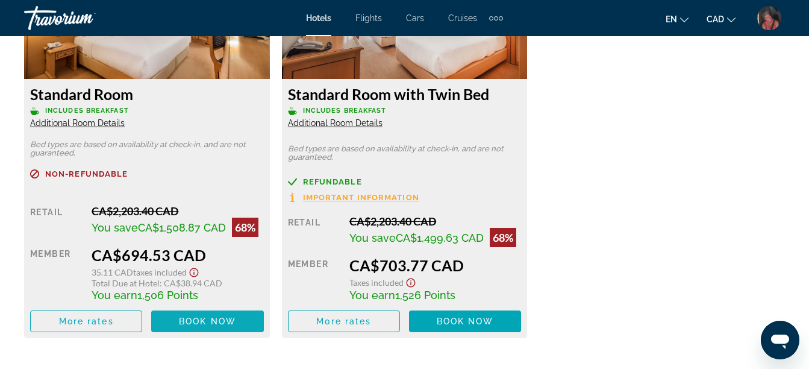
click at [197, 316] on span "Book now" at bounding box center [207, 321] width 57 height 10
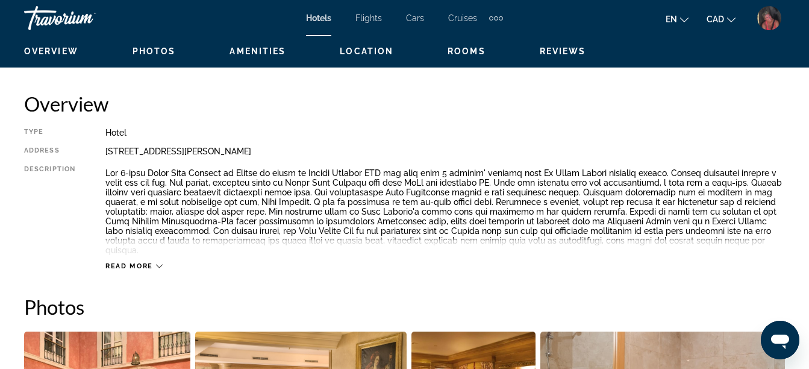
scroll to position [663, 0]
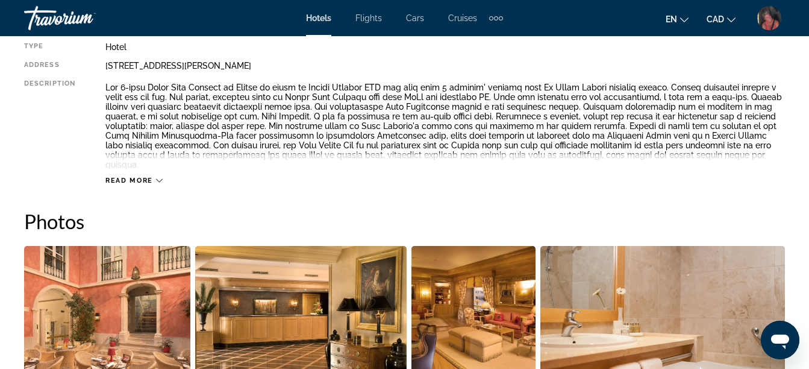
click at [154, 177] on div "Read more" at bounding box center [133, 181] width 57 height 8
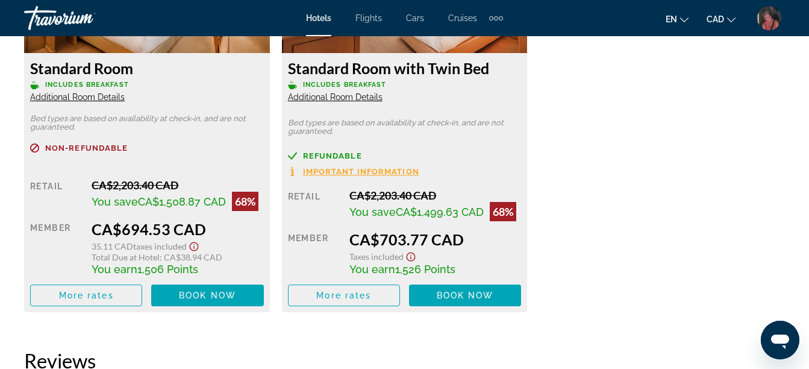
scroll to position [2049, 0]
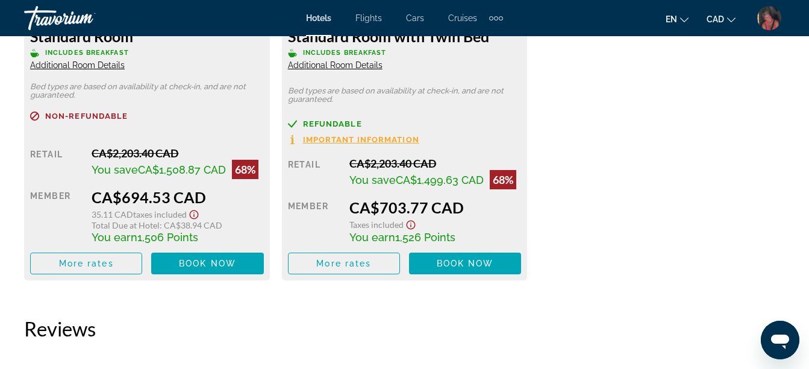
click at [93, 60] on span "Additional Room Details" at bounding box center [77, 65] width 95 height 10
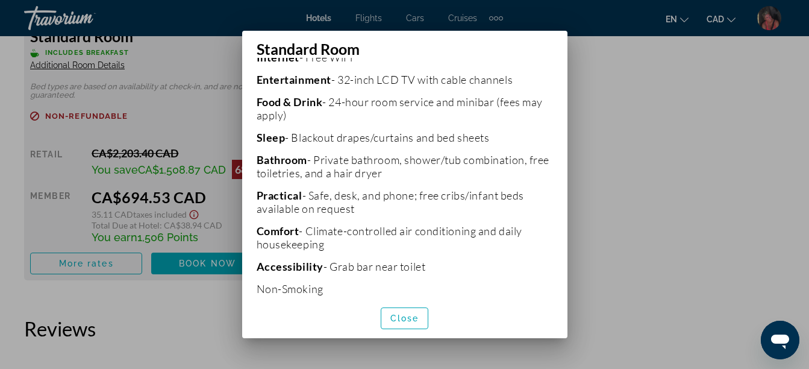
scroll to position [314, 0]
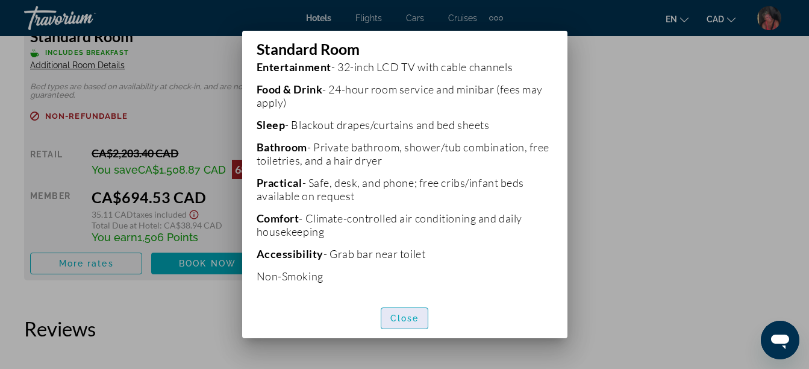
click at [420, 315] on span "button" at bounding box center [405, 318] width 47 height 29
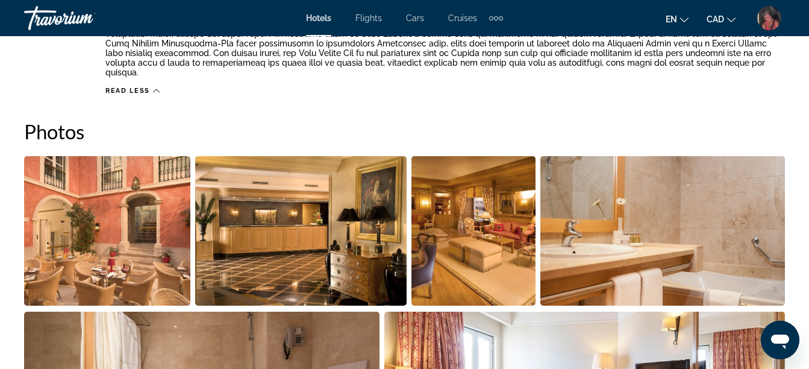
scroll to position [603, 0]
